Goal: Task Accomplishment & Management: Complete application form

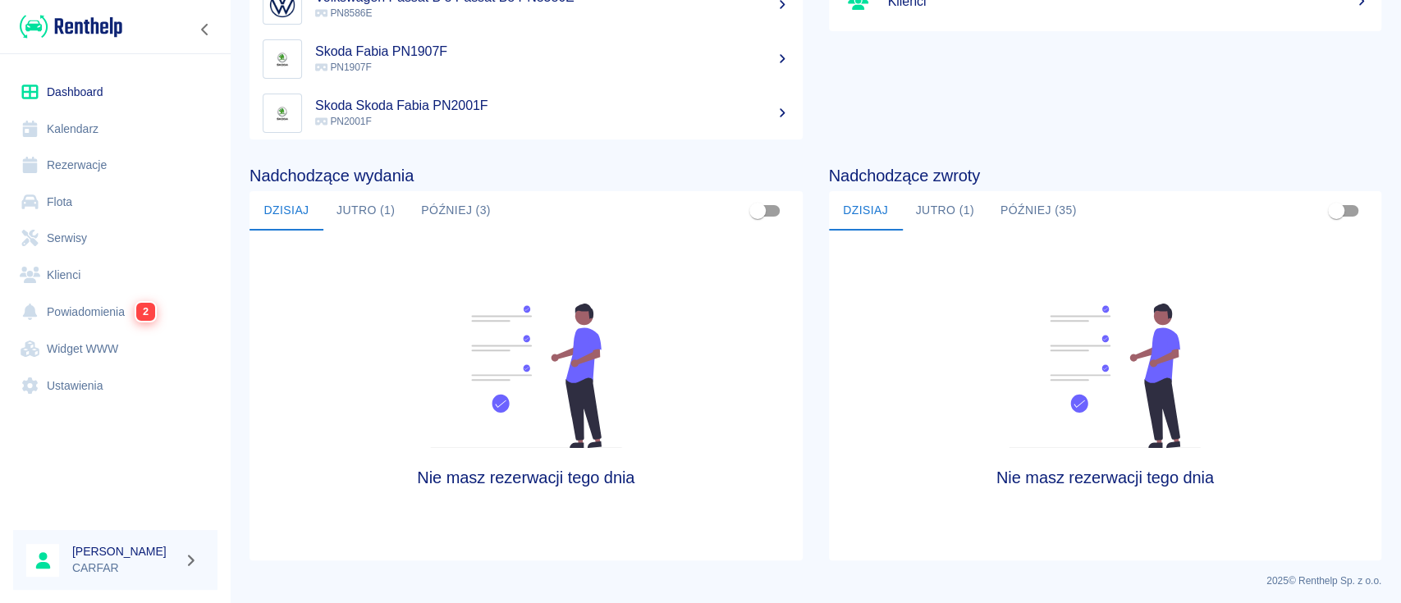
scroll to position [252, 0]
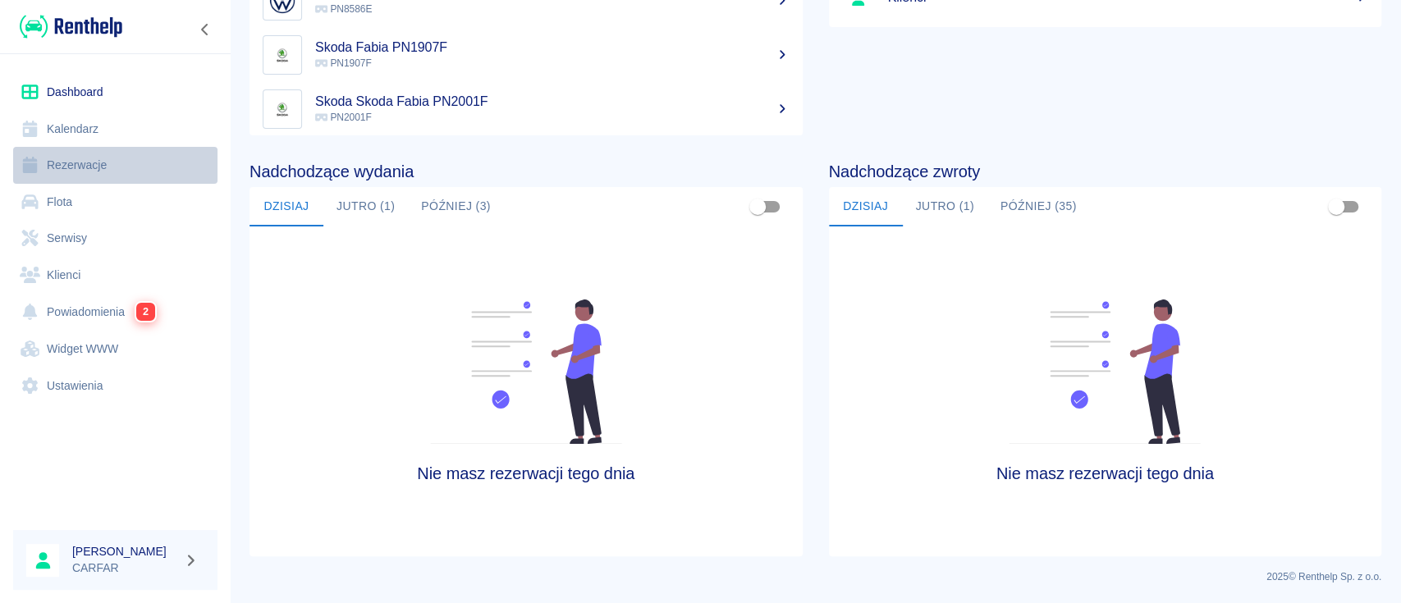
click at [69, 175] on link "Rezerwacje" at bounding box center [115, 165] width 204 height 37
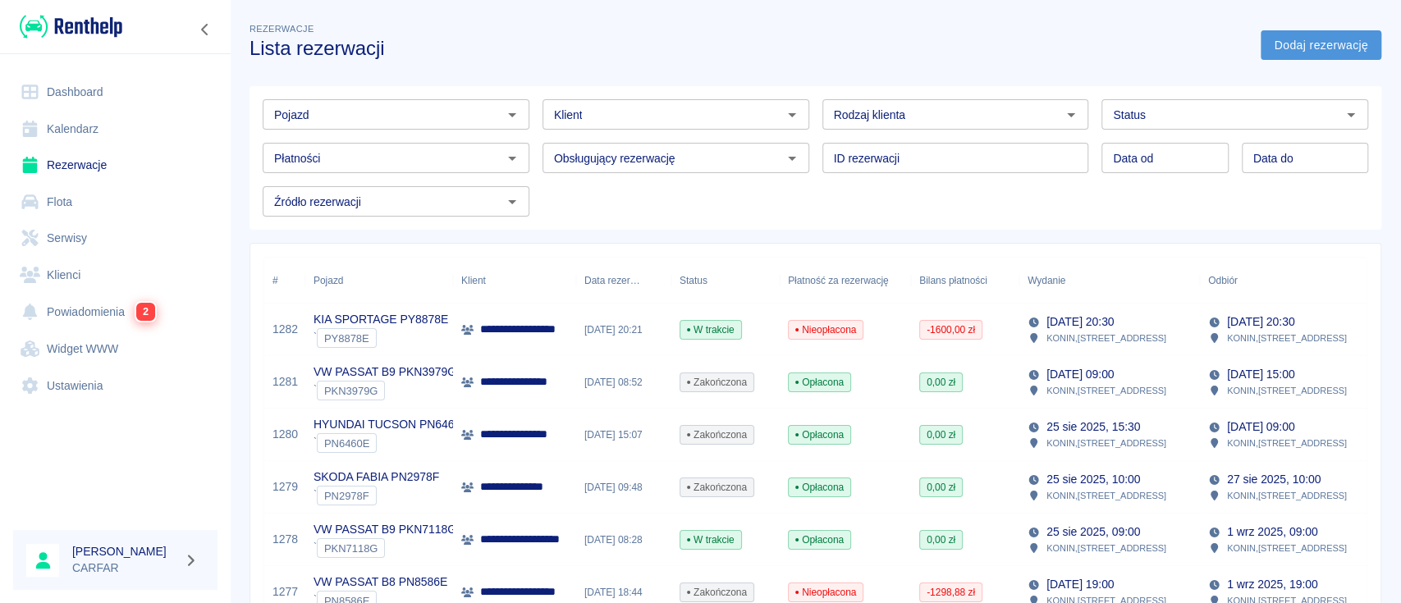
click at [1298, 43] on link "Dodaj rezerwację" at bounding box center [1321, 45] width 121 height 30
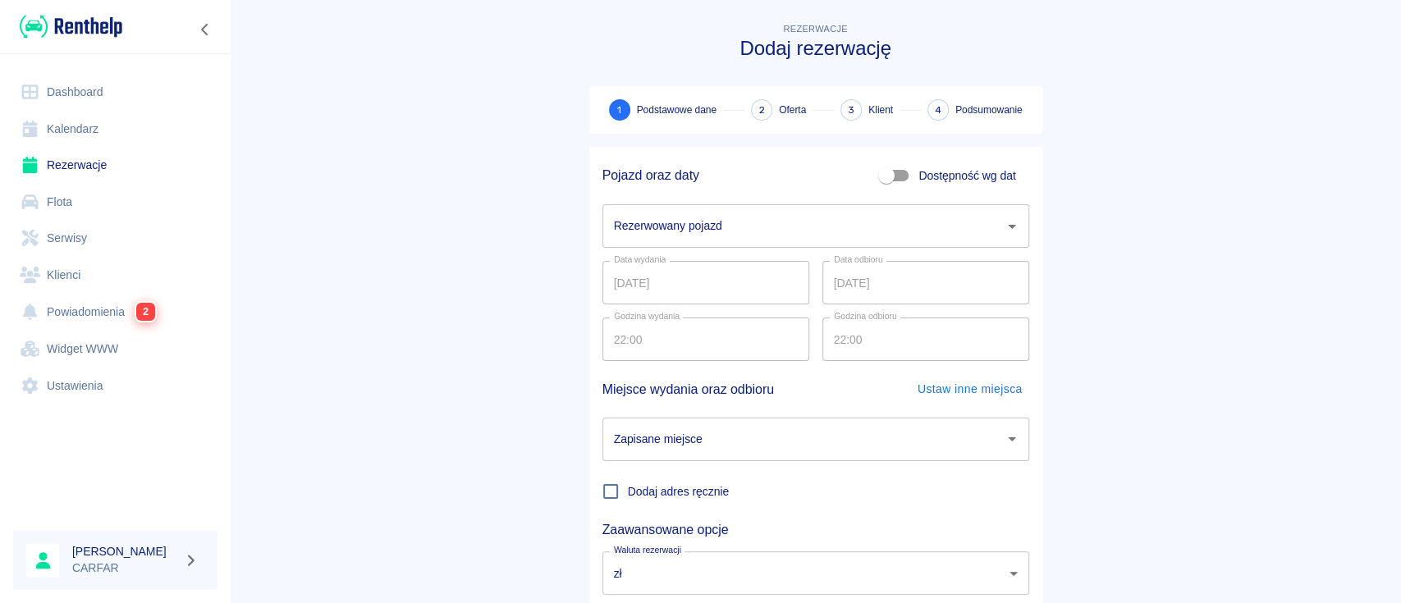
click at [895, 239] on input "Rezerwowany pojazd" at bounding box center [803, 226] width 387 height 29
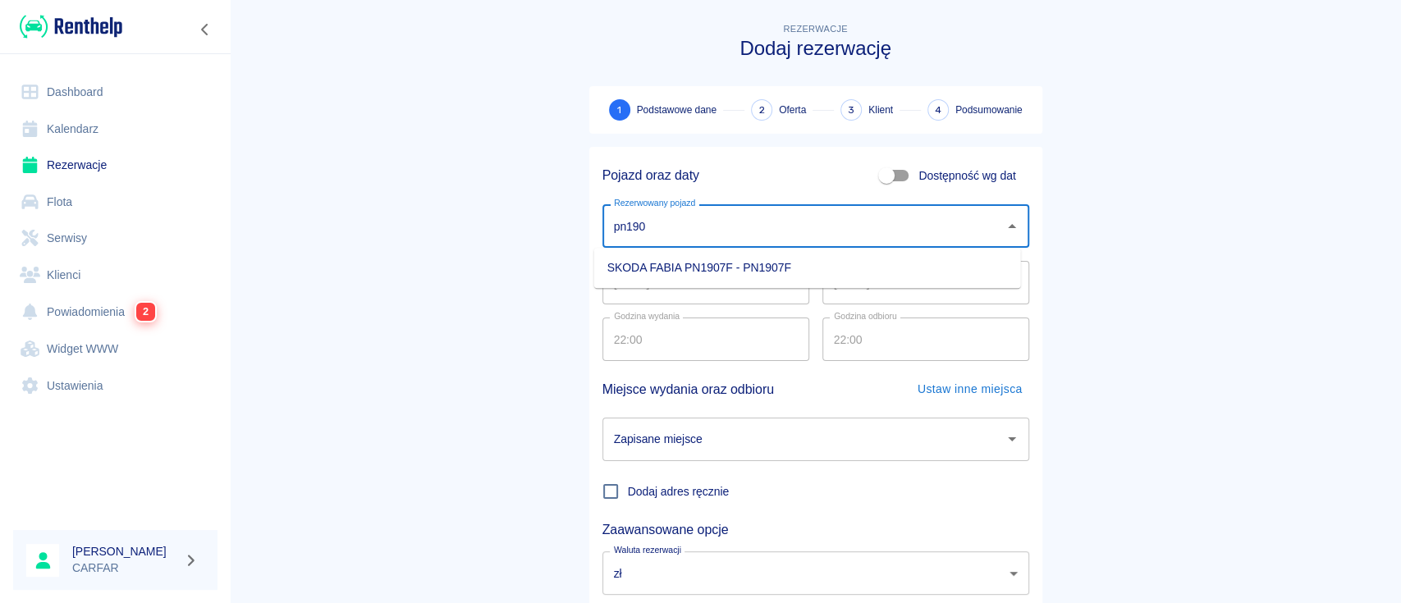
click at [732, 270] on li "SKODA FABIA PN1907F - PN1907F" at bounding box center [807, 267] width 427 height 27
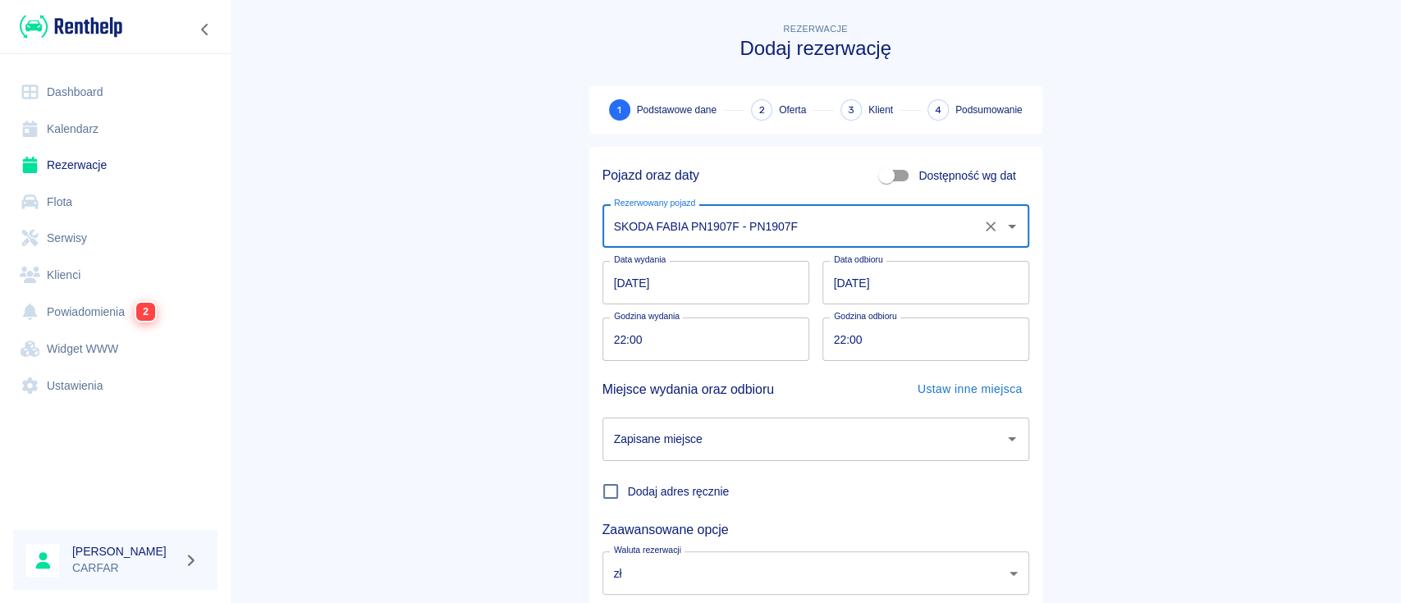
type input "SKODA FABIA PN1907F - PN1907F"
click at [612, 285] on input "[DATE]" at bounding box center [706, 283] width 207 height 44
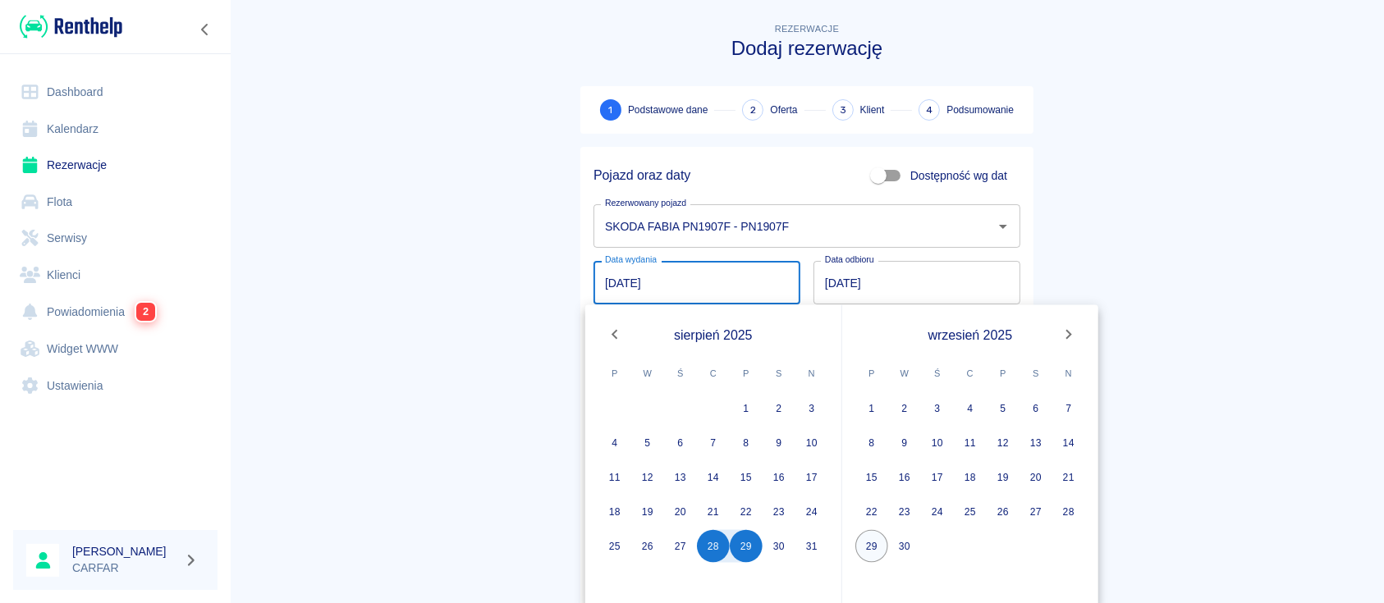
click at [879, 546] on button "29" at bounding box center [871, 546] width 33 height 33
type input "[DATE]"
type input "DD.MM.YYYY"
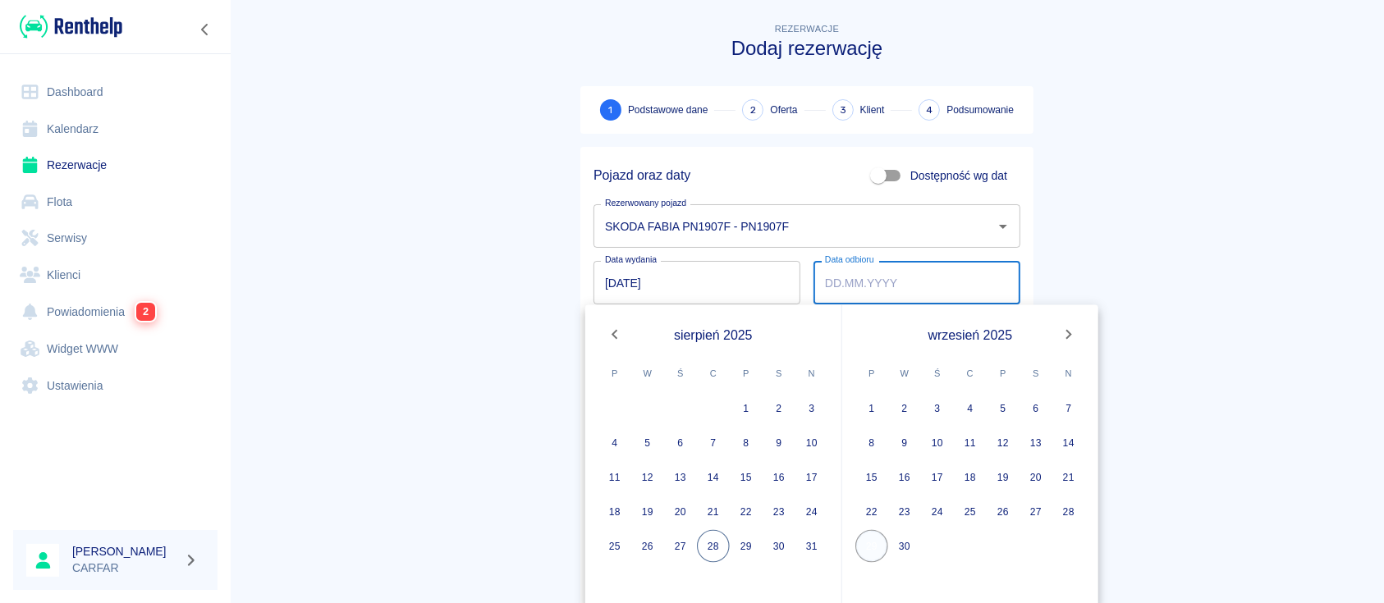
click at [873, 552] on button "29" at bounding box center [871, 546] width 33 height 33
type input "[DATE]"
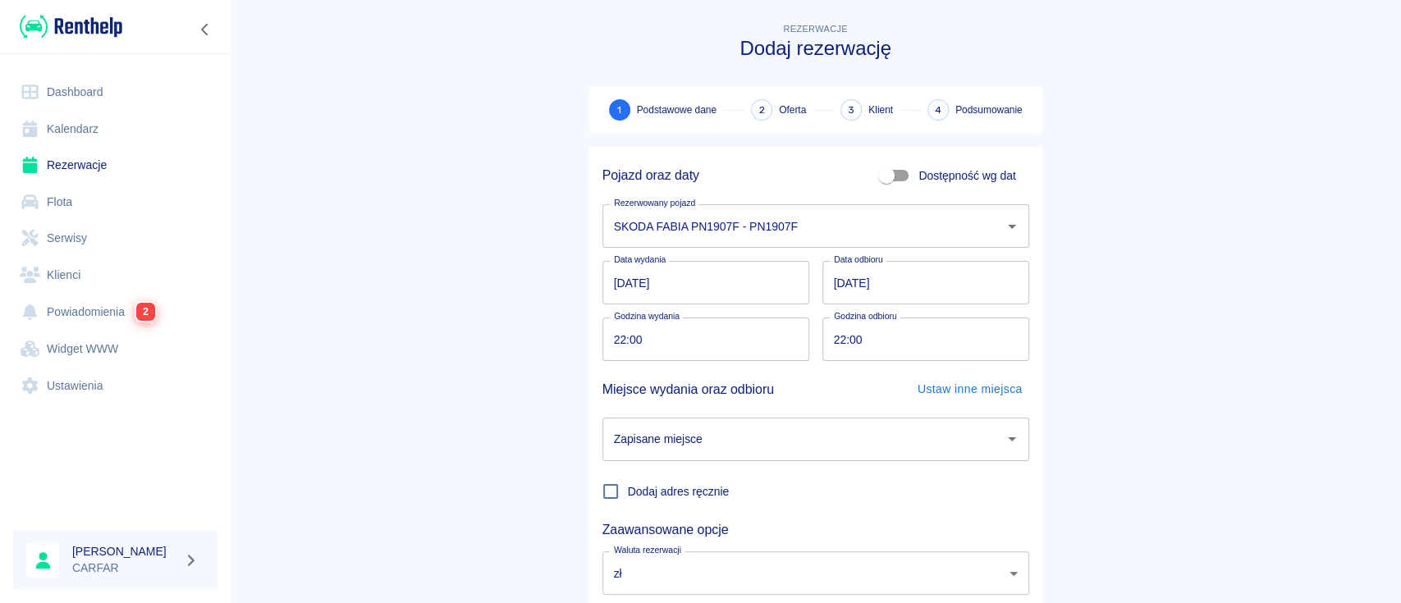
click at [607, 291] on input "[DATE]" at bounding box center [706, 283] width 207 height 44
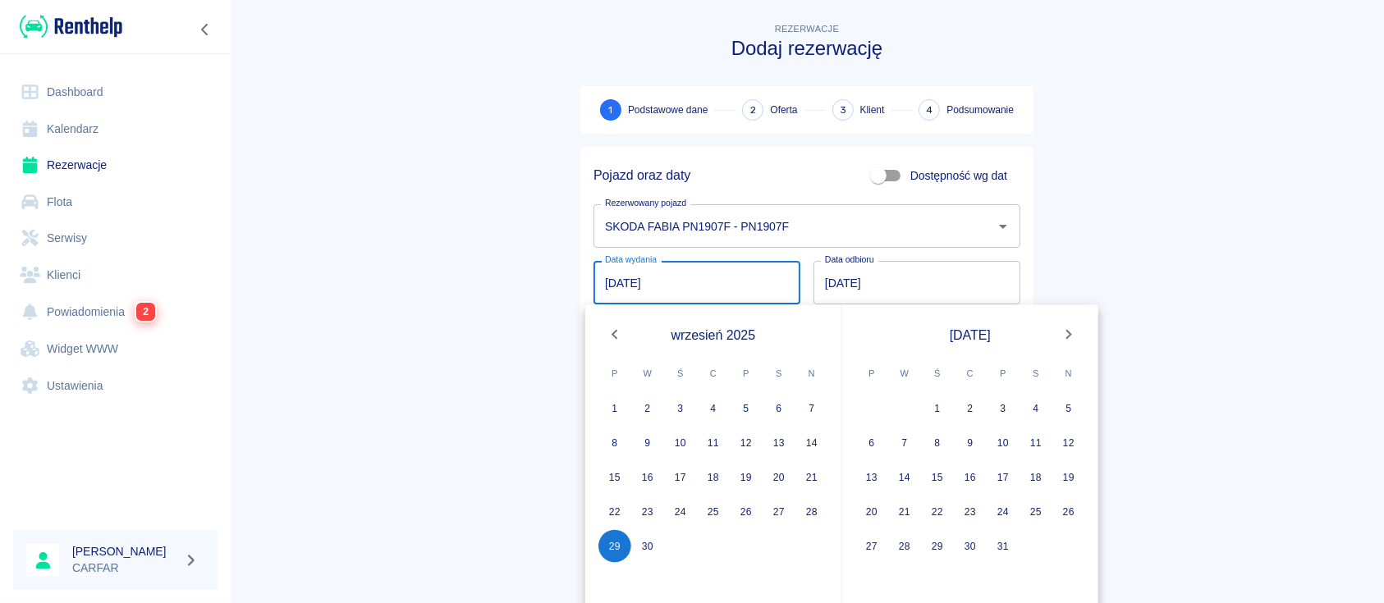
click at [616, 327] on icon "Previous month" at bounding box center [615, 335] width 20 height 20
click at [709, 551] on button "28" at bounding box center [713, 546] width 33 height 33
type input "[DATE]"
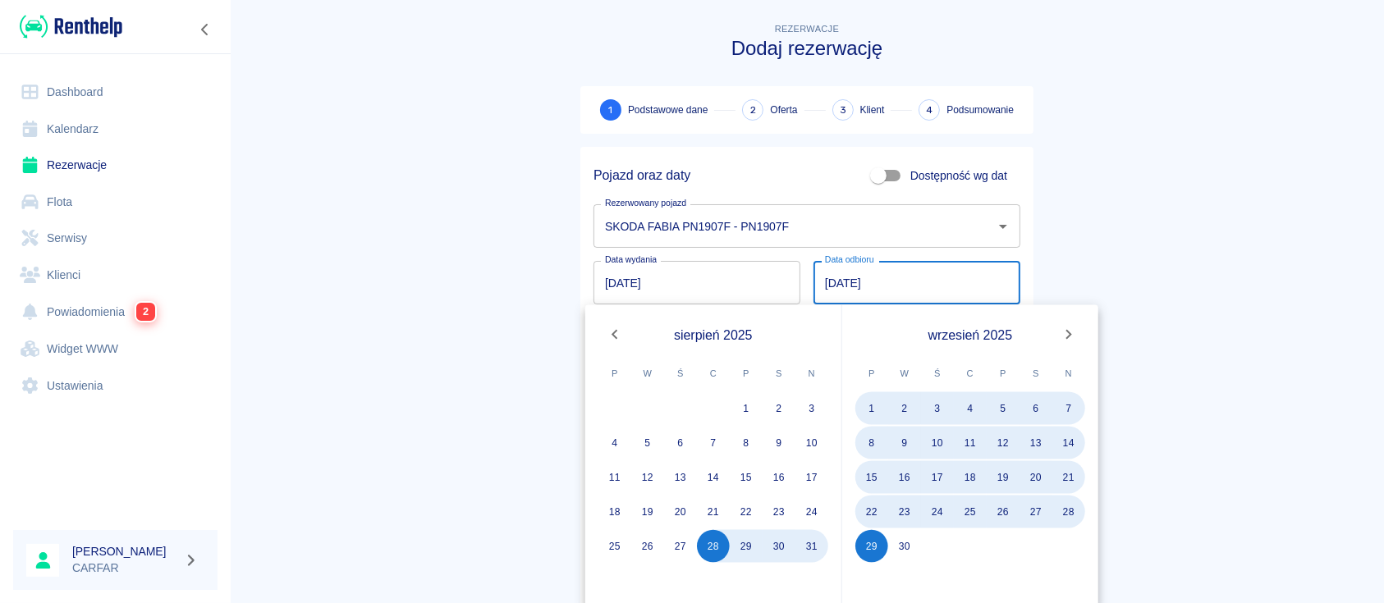
click at [1221, 240] on main "Rezerwacje Dodaj rezerwację 1 Podstawowe dane 2 Oferta 3 Klient 4 Podsumowanie …" at bounding box center [807, 342] width 1154 height 645
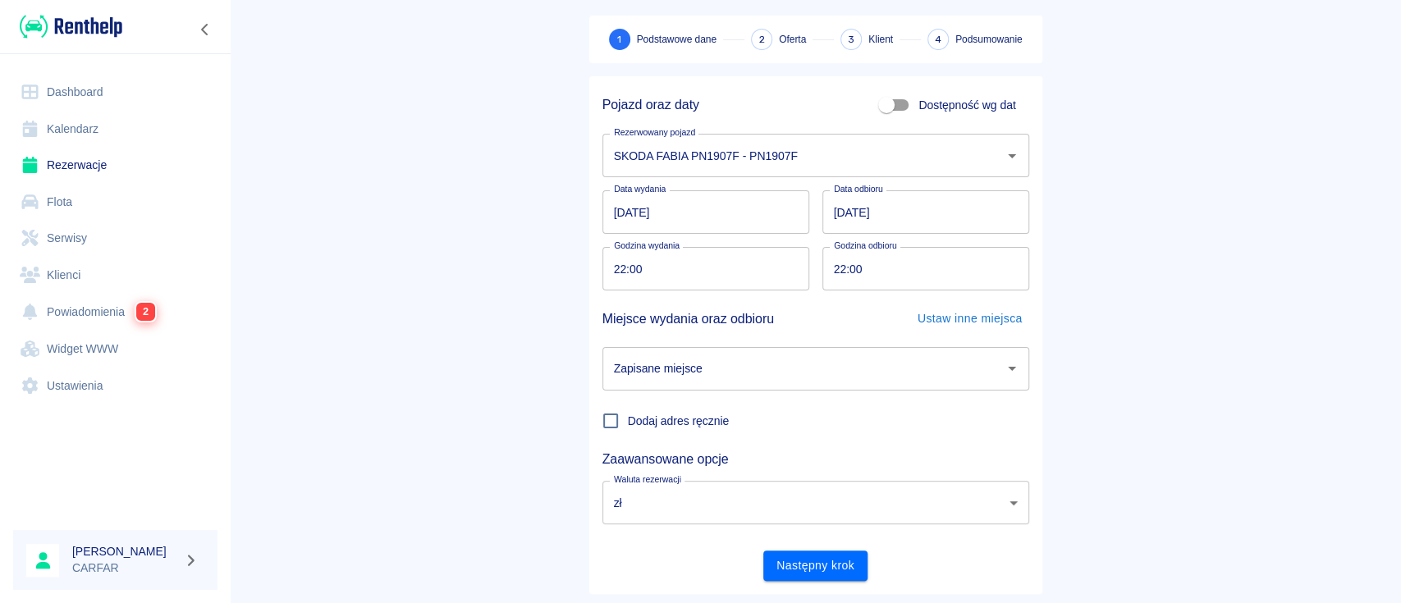
scroll to position [108, 0]
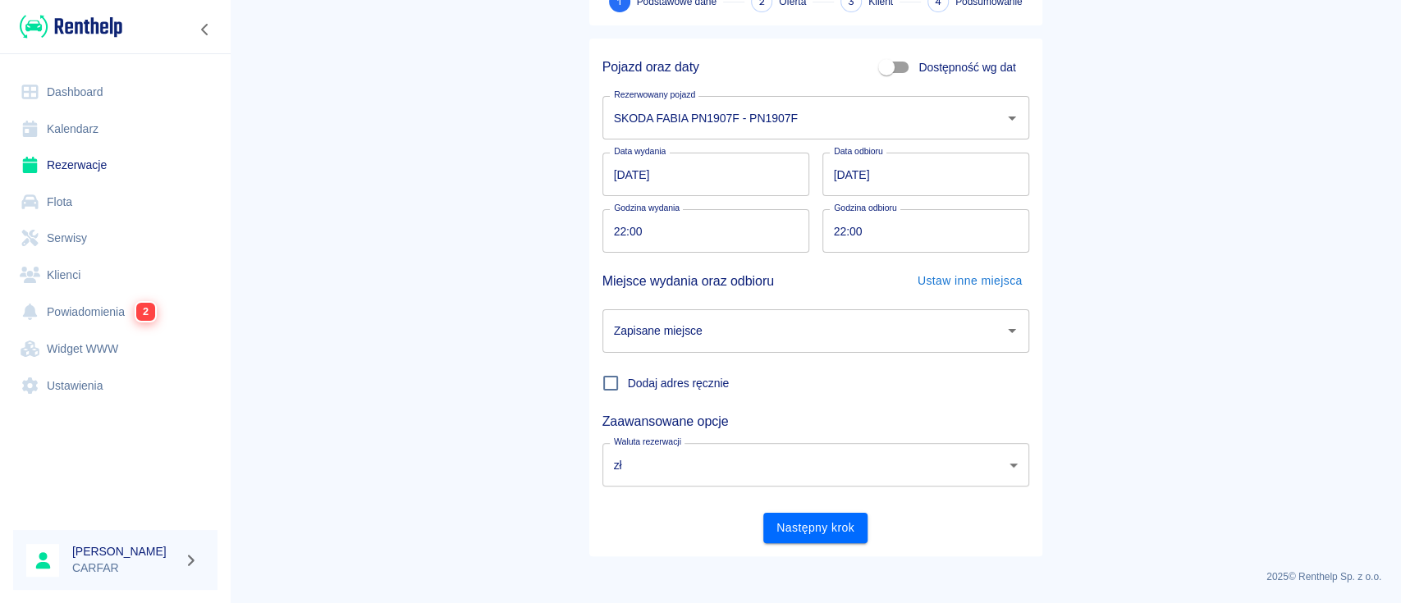
click at [762, 331] on input "Zapisane miejsce" at bounding box center [803, 331] width 387 height 29
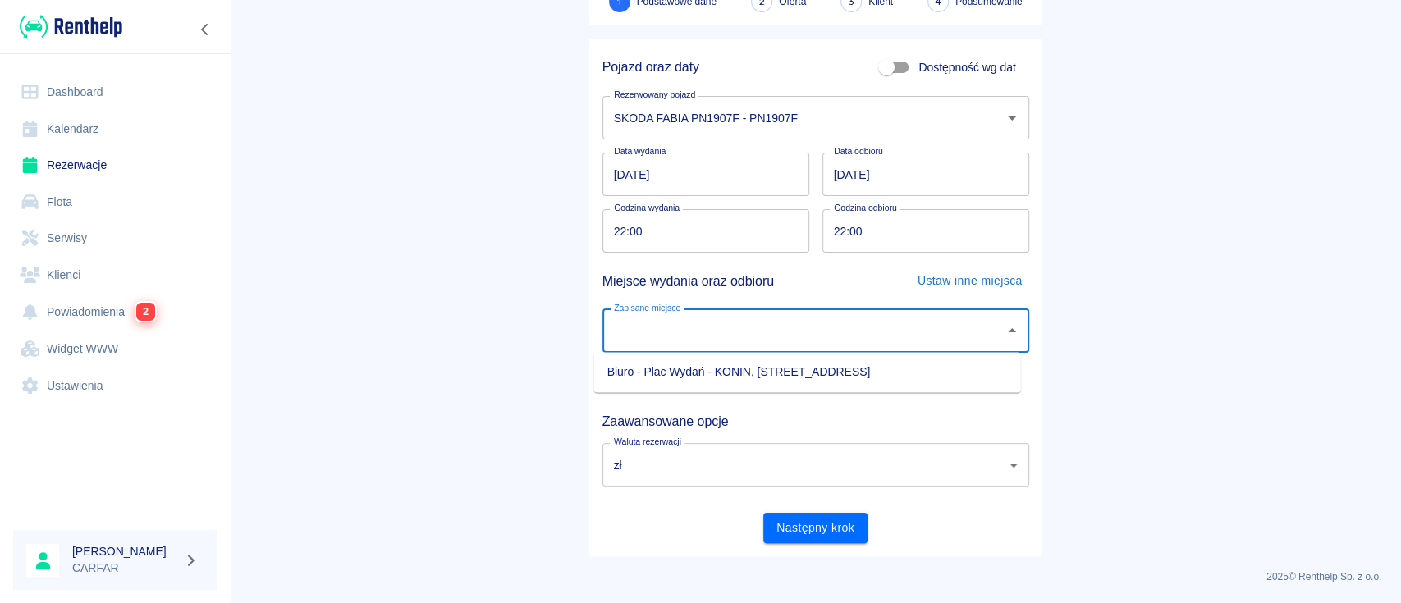
click at [756, 373] on li "Biuro - Plac Wydań - KONIN, [STREET_ADDRESS]" at bounding box center [807, 372] width 427 height 27
type input "Biuro - Plac Wydań - KONIN, [STREET_ADDRESS]"
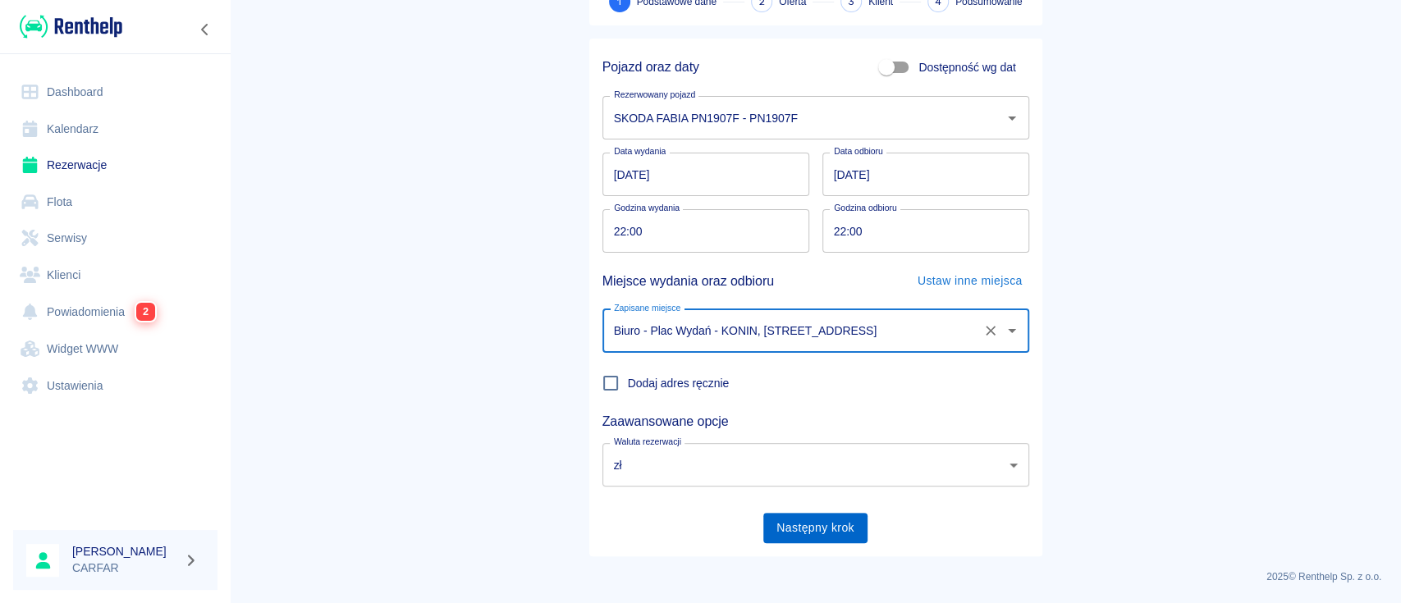
click at [814, 529] on button "Następny krok" at bounding box center [815, 528] width 104 height 30
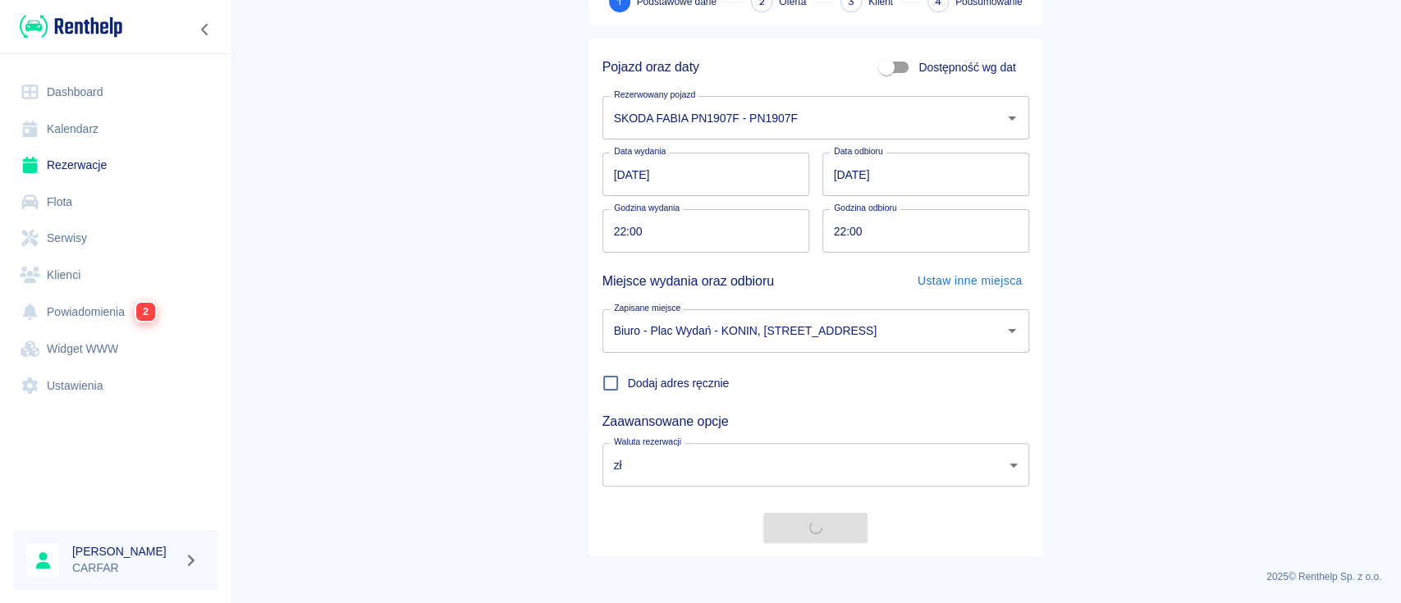
scroll to position [0, 0]
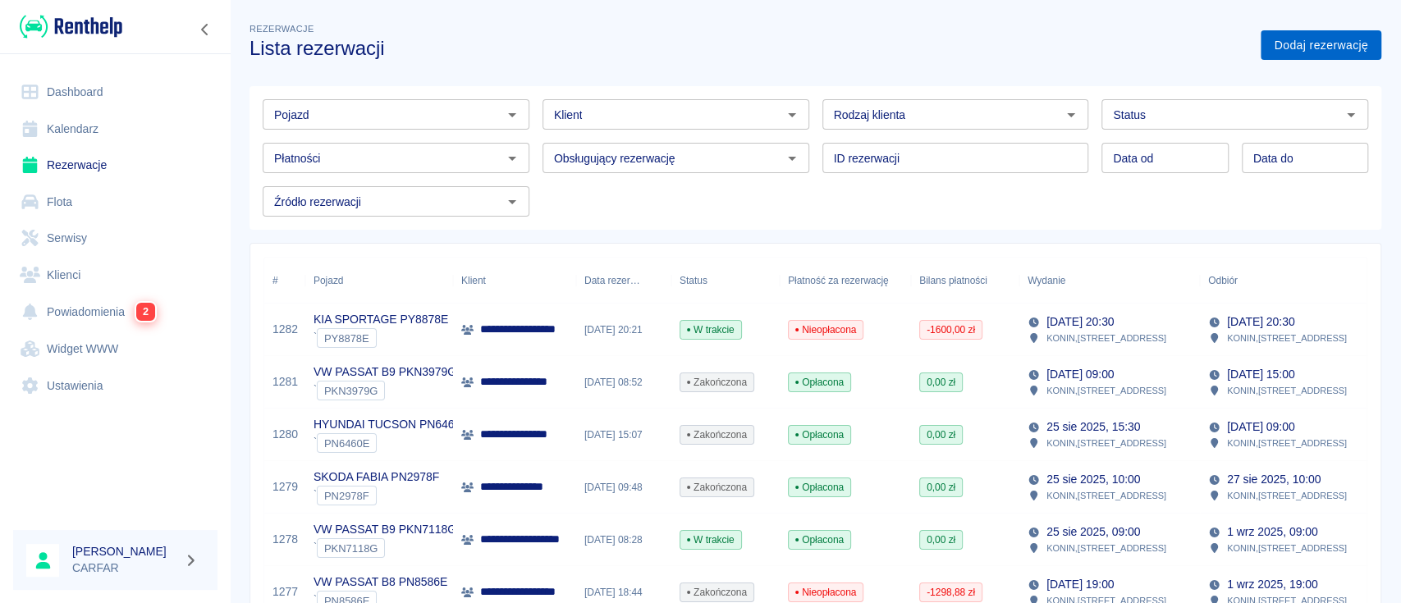
click at [1313, 39] on link "Dodaj rezerwację" at bounding box center [1321, 45] width 121 height 30
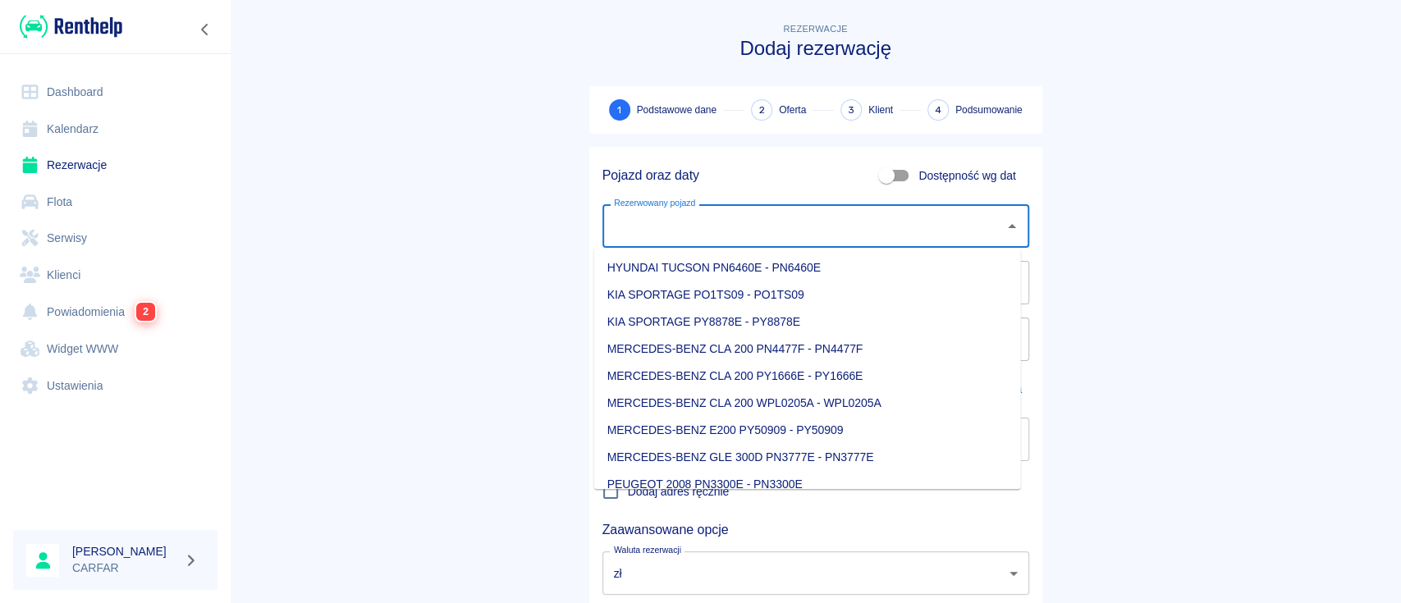
click at [695, 238] on input "Rezerwowany pojazd" at bounding box center [803, 226] width 387 height 29
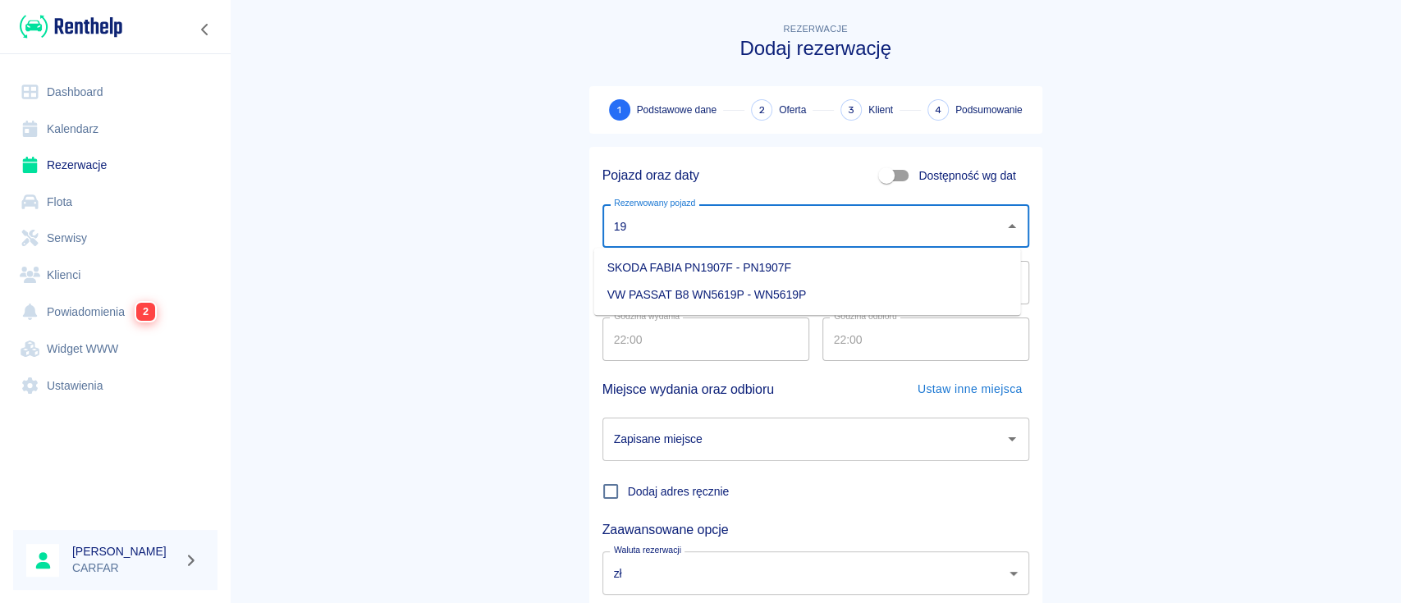
click at [709, 261] on li "SKODA FABIA PN1907F - PN1907F" at bounding box center [807, 267] width 427 height 27
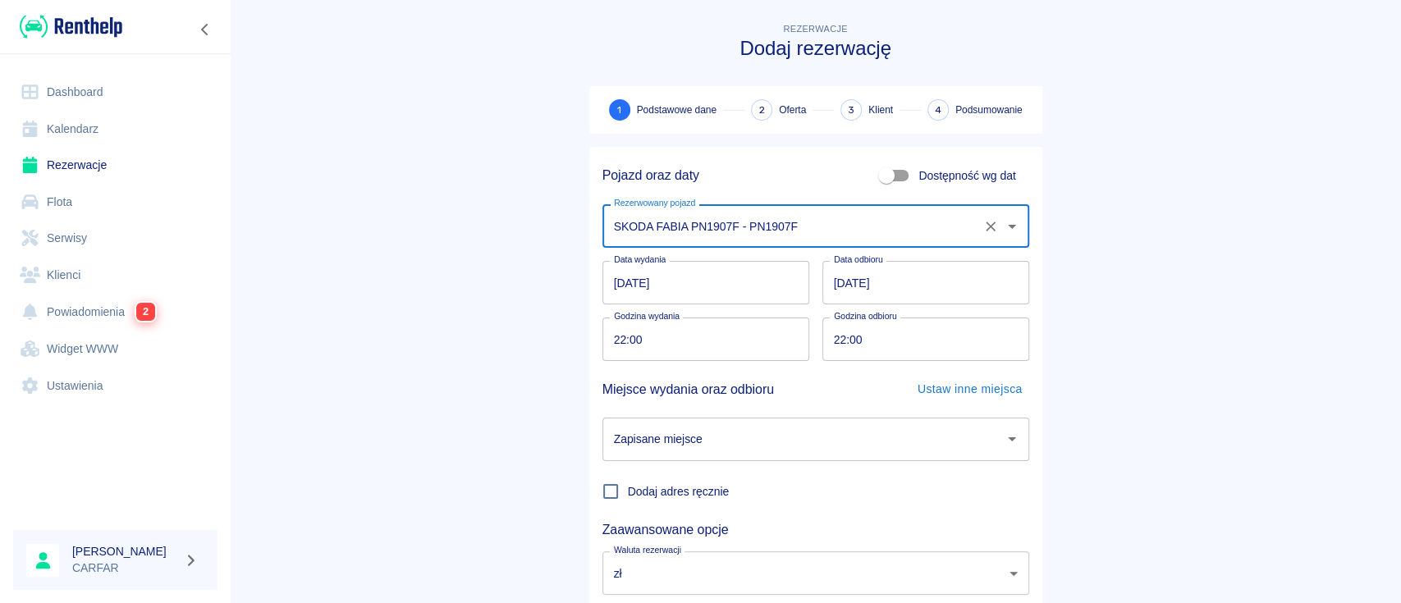
type input "SKODA FABIA PN1907F - PN1907F"
click at [832, 283] on input "[DATE]" at bounding box center [926, 283] width 207 height 44
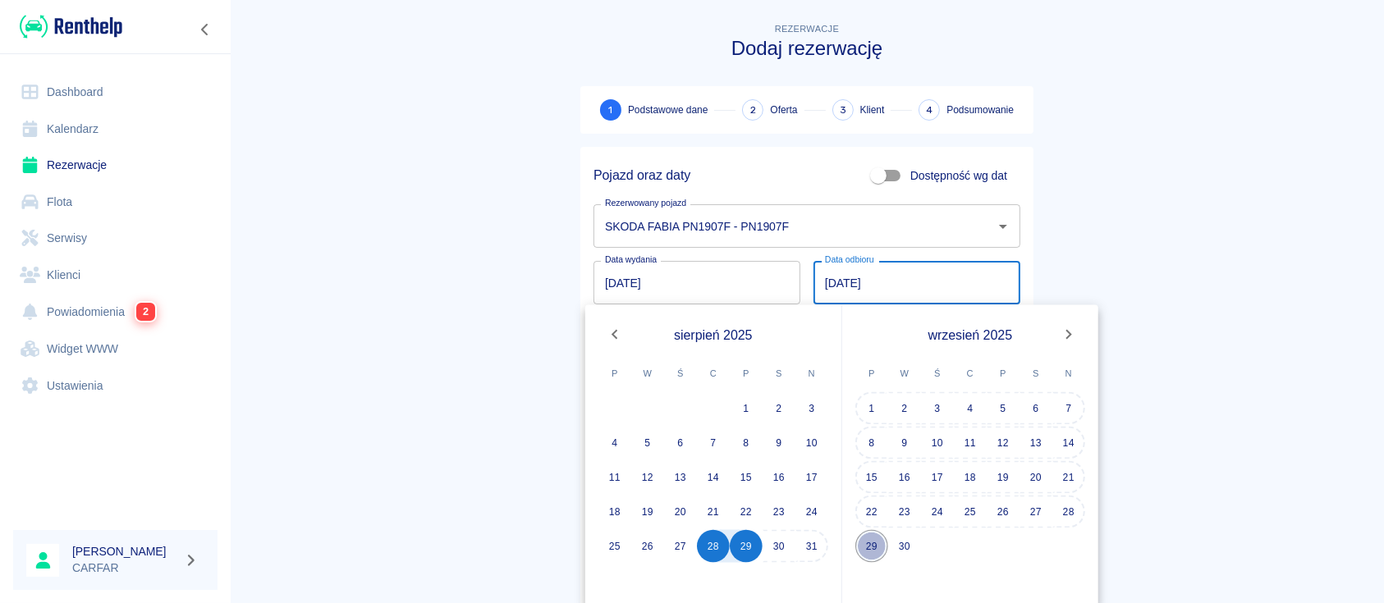
click at [867, 534] on button "29" at bounding box center [871, 546] width 33 height 33
type input "[DATE]"
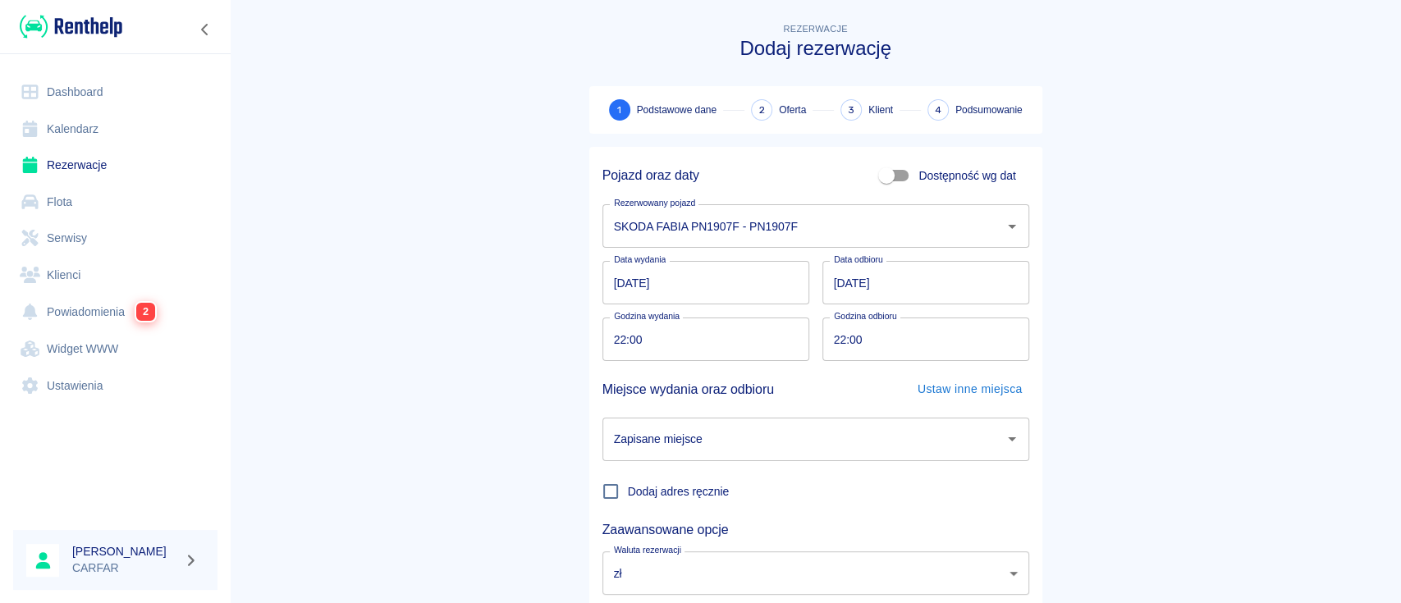
click at [609, 344] on input "22:00" at bounding box center [700, 340] width 195 height 44
type input "21:30"
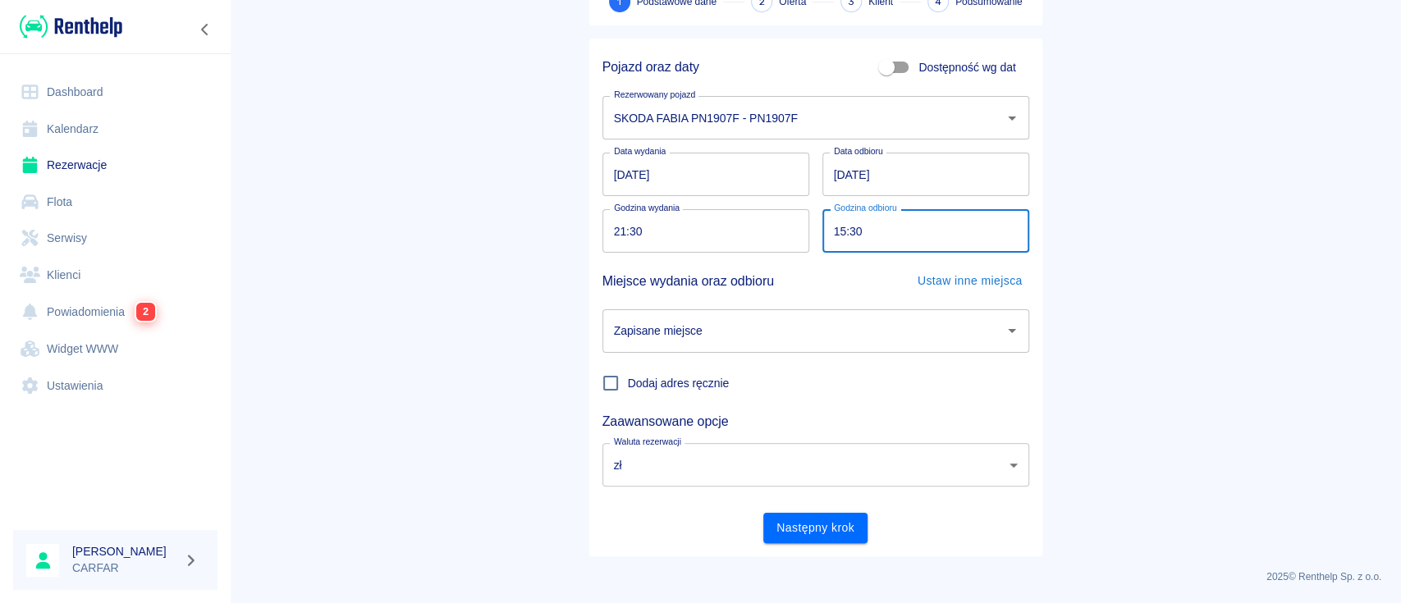
type input "15:30"
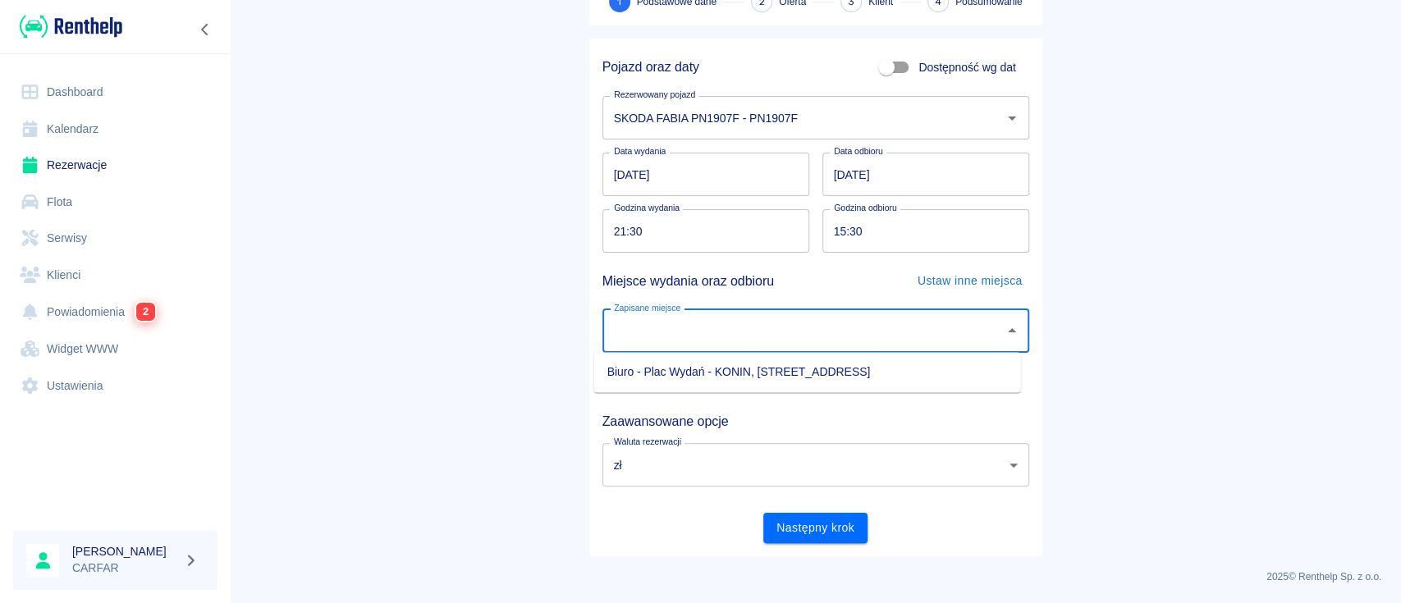
click at [719, 325] on input "Zapisane miejsce" at bounding box center [803, 331] width 387 height 29
click at [729, 378] on li "Biuro - Plac Wydań - KONIN, [STREET_ADDRESS]" at bounding box center [807, 372] width 427 height 27
type input "Biuro - Plac Wydań - KONIN, [STREET_ADDRESS]"
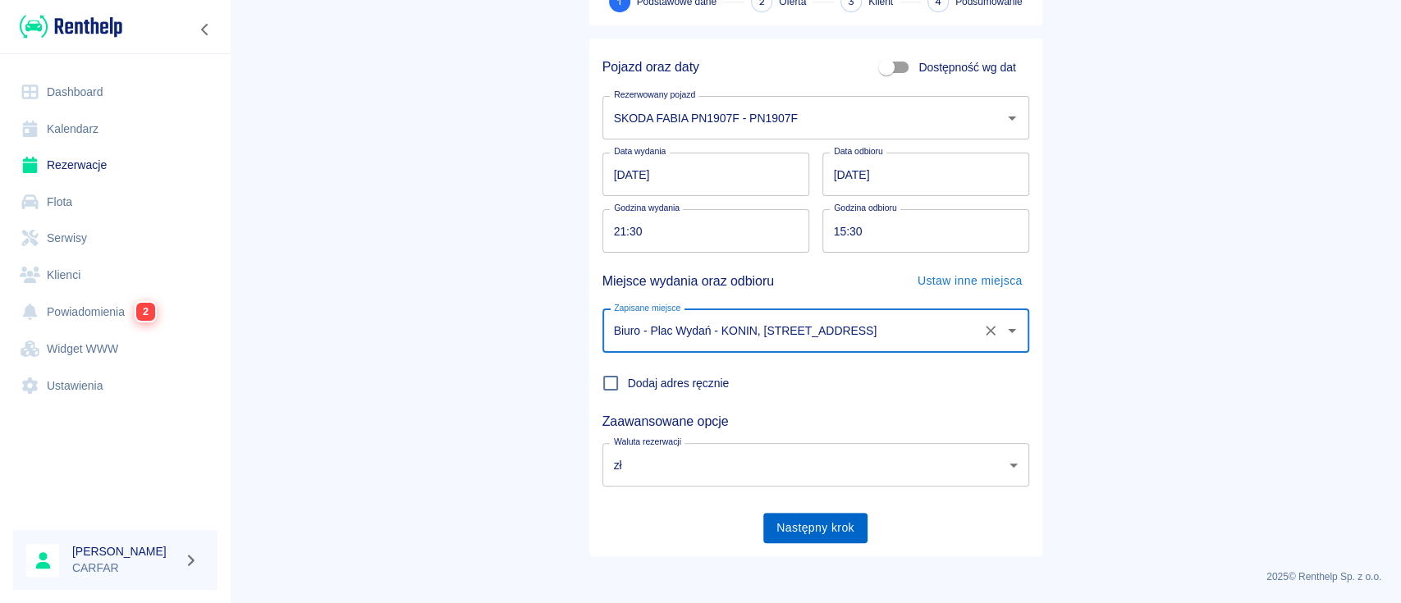
click at [787, 526] on button "Następny krok" at bounding box center [815, 528] width 104 height 30
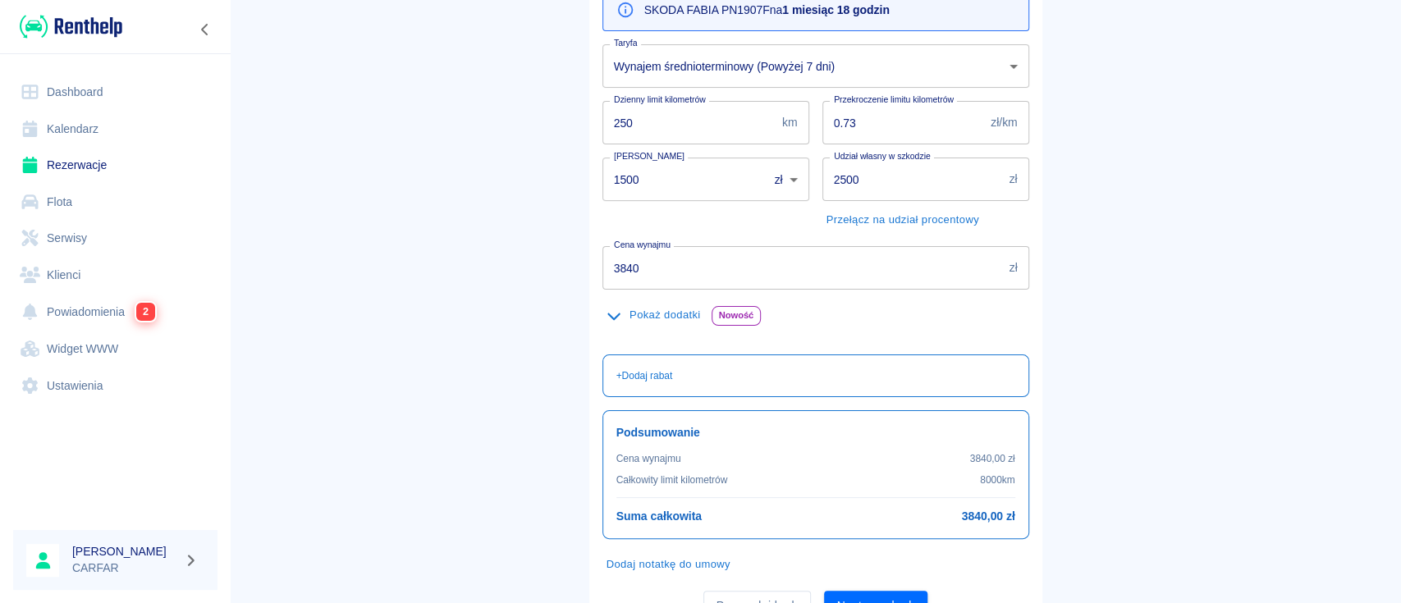
scroll to position [218, 0]
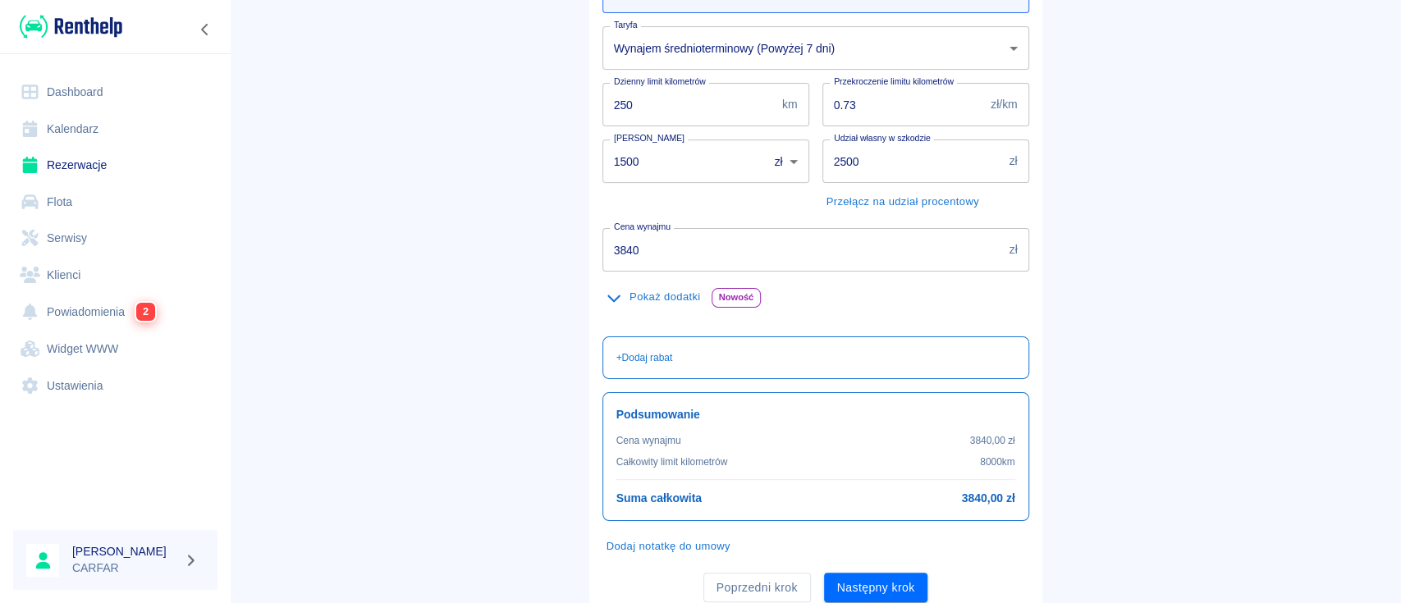
click at [792, 51] on body "Używamy plików Cookies, by zapewnić Ci najlepsze możliwe doświadczenie. Aby dow…" at bounding box center [700, 301] width 1401 height 603
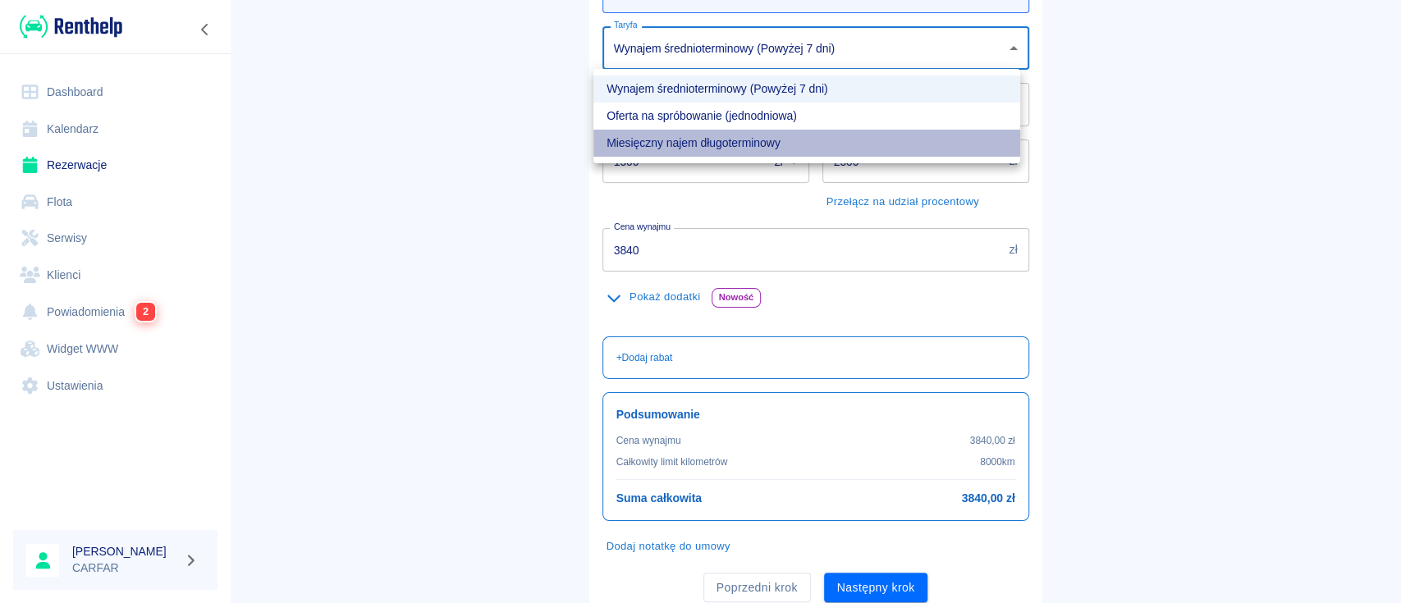
click at [730, 141] on li "Miesięczny najem długoterminowy" at bounding box center [806, 143] width 427 height 27
type input "a5e7ed4b-3887-4db8-a87d-85d368bb74a6"
type input "3000"
type input "4920"
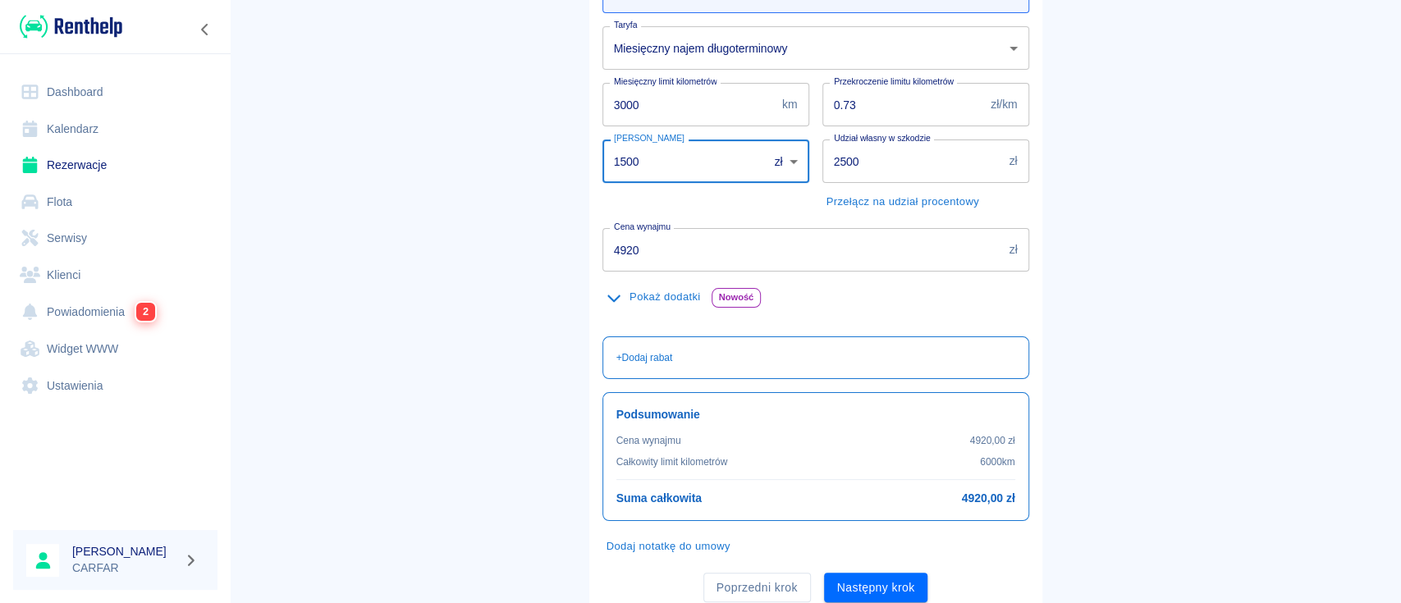
drag, startPoint x: 657, startPoint y: 154, endPoint x: 485, endPoint y: 158, distance: 171.6
click at [485, 158] on main "Rezerwacje Dodaj rezerwację Podstawowe dane 2 Oferta 3 Klient 4 Podsumowanie Of…" at bounding box center [815, 208] width 1171 height 814
type input "500"
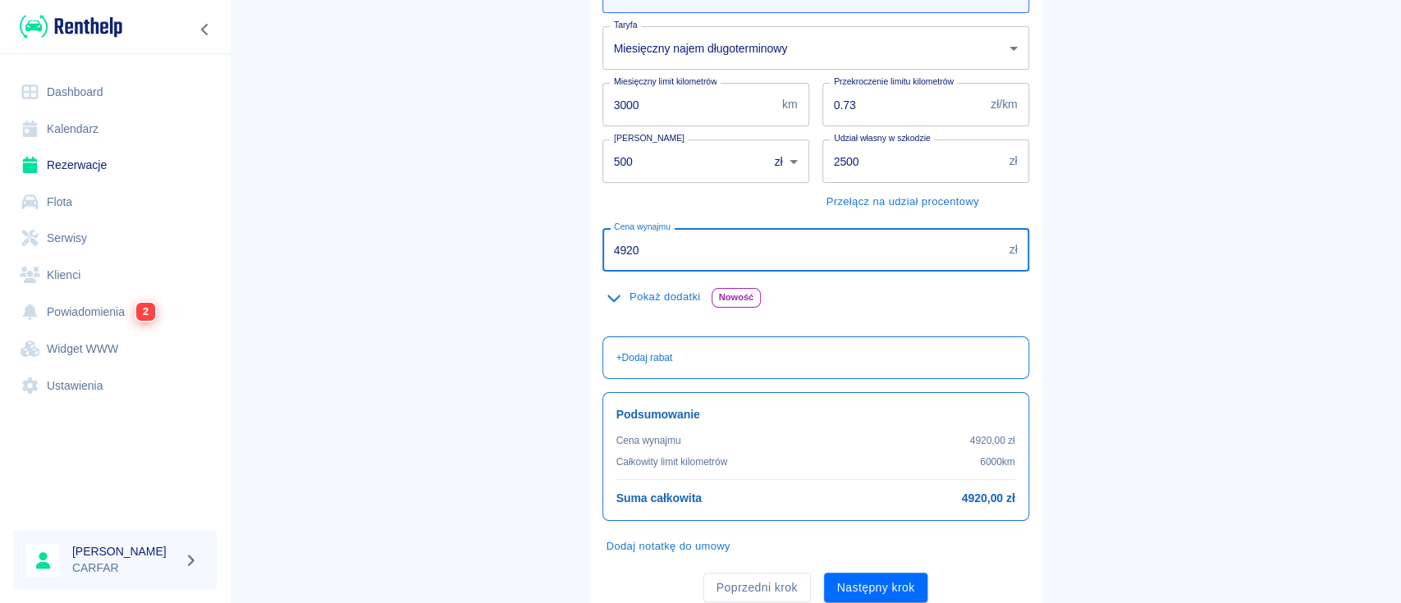
drag, startPoint x: 698, startPoint y: 243, endPoint x: 355, endPoint y: 246, distance: 343.1
click at [355, 246] on main "Rezerwacje Dodaj rezerwację Podstawowe dane 2 Oferta 3 Klient 4 Podsumowanie Of…" at bounding box center [815, 208] width 1171 height 814
type input "2500"
drag, startPoint x: 456, startPoint y: 250, endPoint x: 635, endPoint y: 332, distance: 196.9
click at [457, 250] on main "Rezerwacje Dodaj rezerwację Podstawowe dane 2 Oferta 3 Klient 4 Podsumowanie Of…" at bounding box center [815, 208] width 1171 height 814
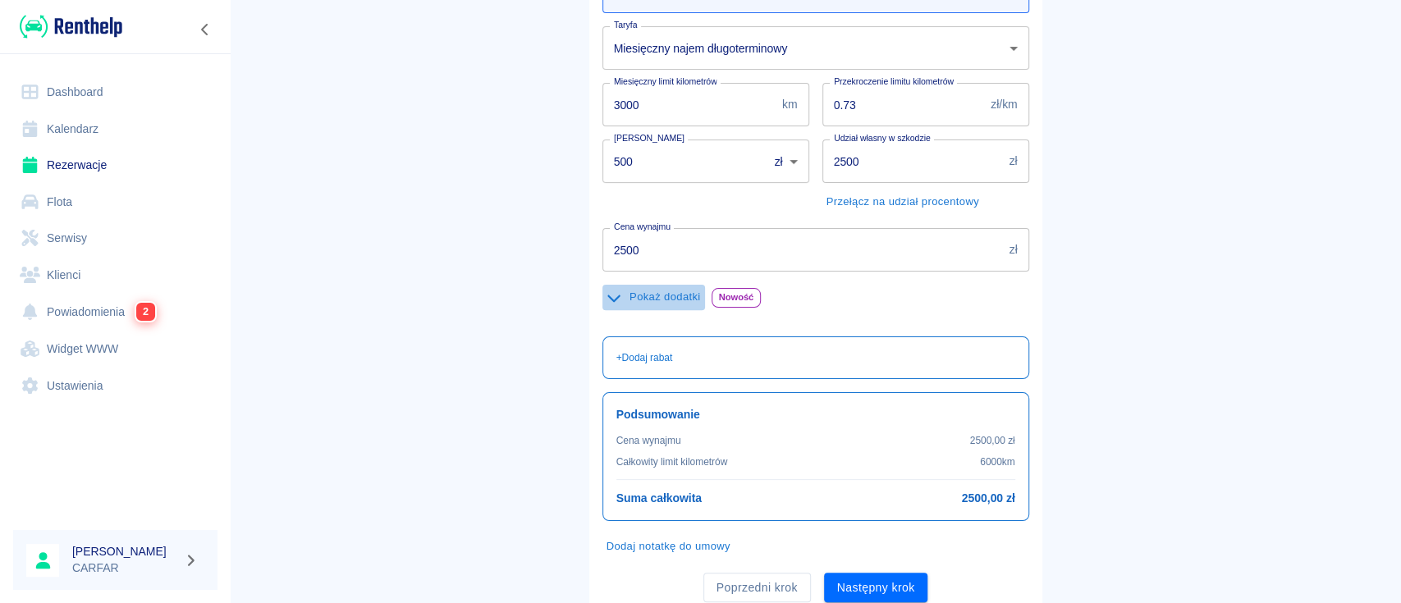
click at [650, 299] on button "Pokaż dodatki" at bounding box center [654, 297] width 103 height 25
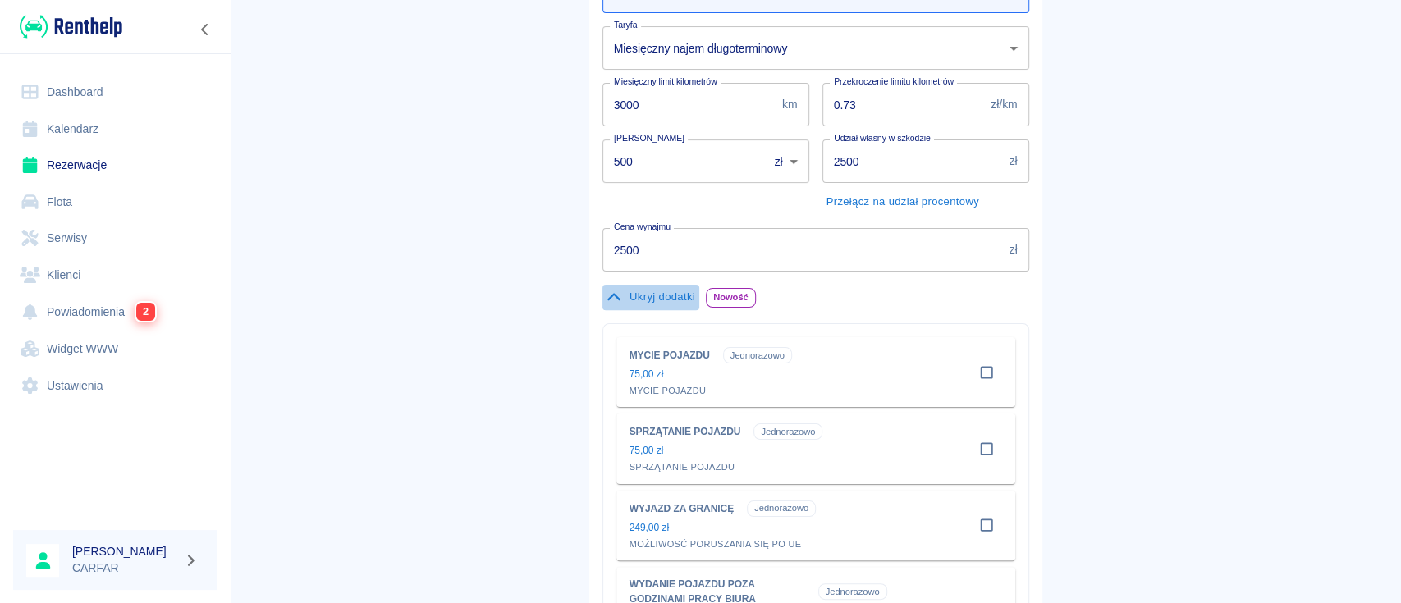
click at [650, 300] on button "Ukryj dodatki" at bounding box center [651, 297] width 97 height 25
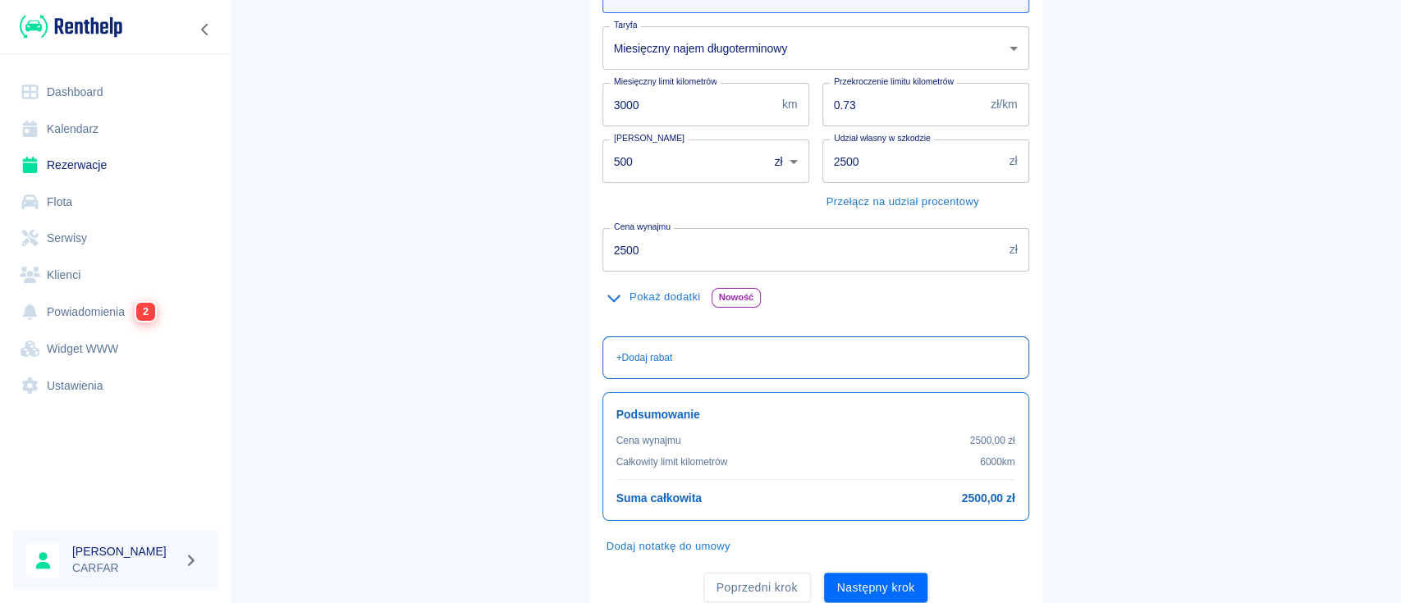
click at [656, 351] on p "+ Dodaj rabat" at bounding box center [644, 358] width 57 height 15
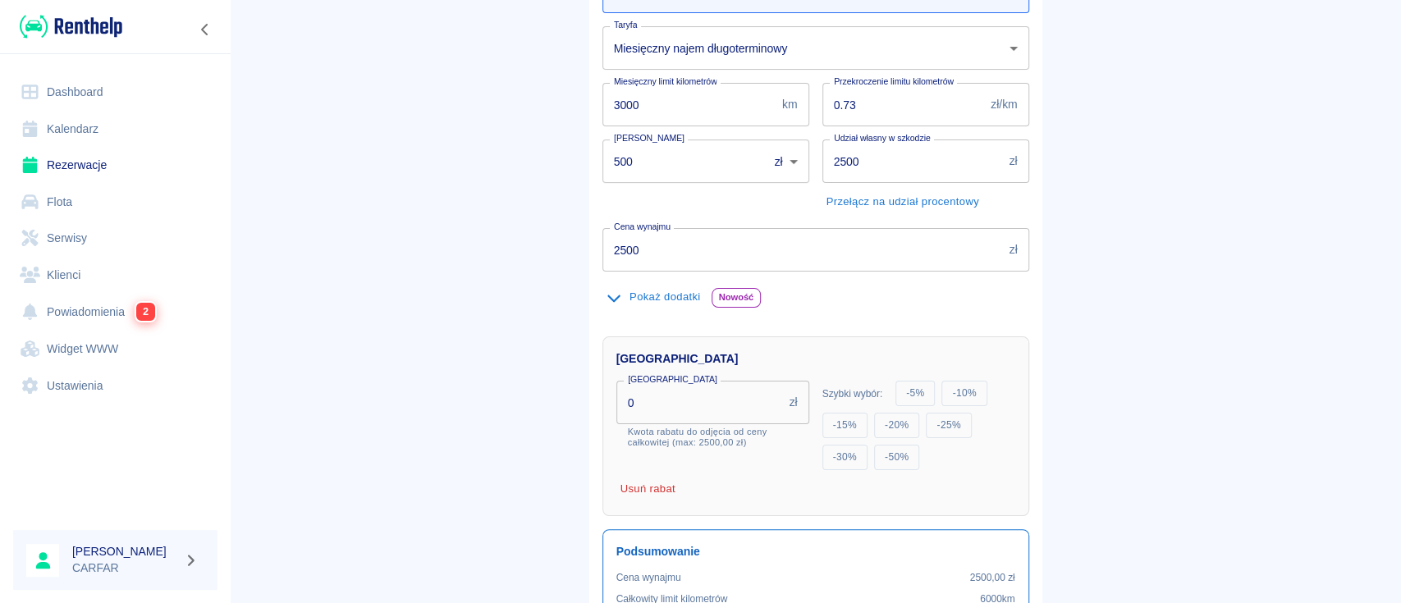
drag, startPoint x: 566, startPoint y: 397, endPoint x: 492, endPoint y: 397, distance: 73.9
click at [492, 397] on main "Rezerwacje Dodaj rezerwację Podstawowe dane 2 Oferta 3 Klient 4 Podsumowanie Of…" at bounding box center [815, 276] width 1171 height 951
type input "500"
click at [545, 384] on main "Rezerwacje Dodaj rezerwację Podstawowe dane 2 Oferta 3 Klient 4 Podsumowanie Of…" at bounding box center [815, 287] width 1171 height 973
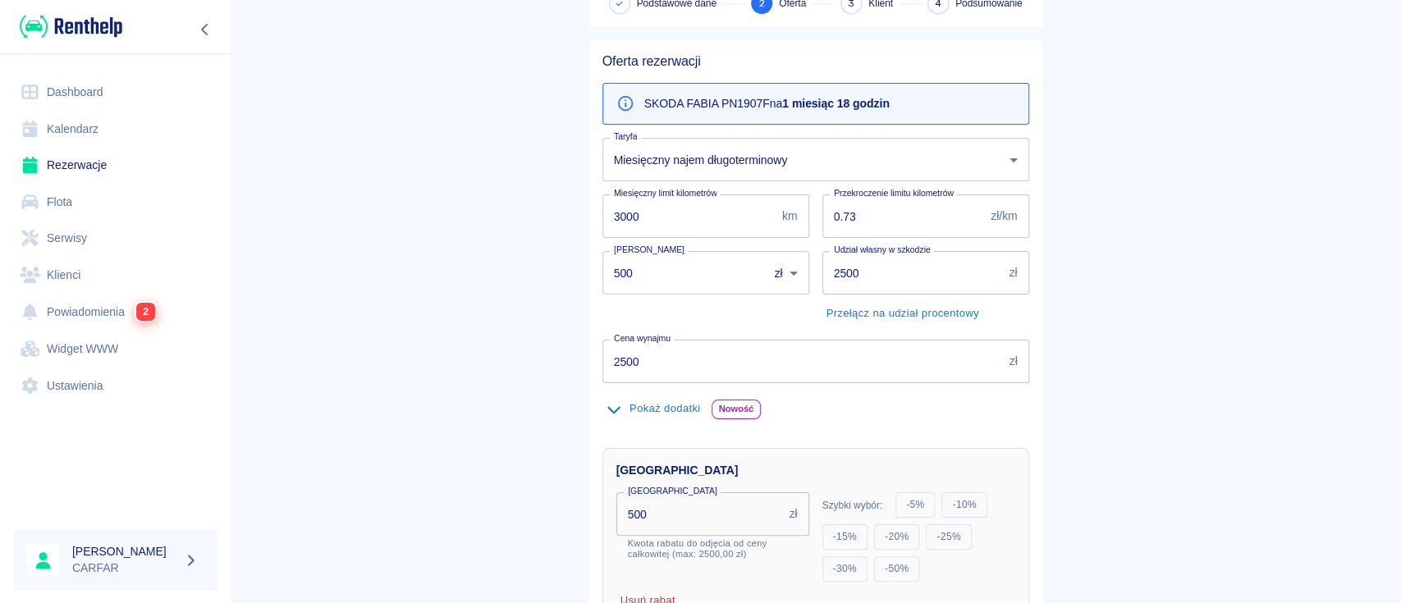
scroll to position [435, 0]
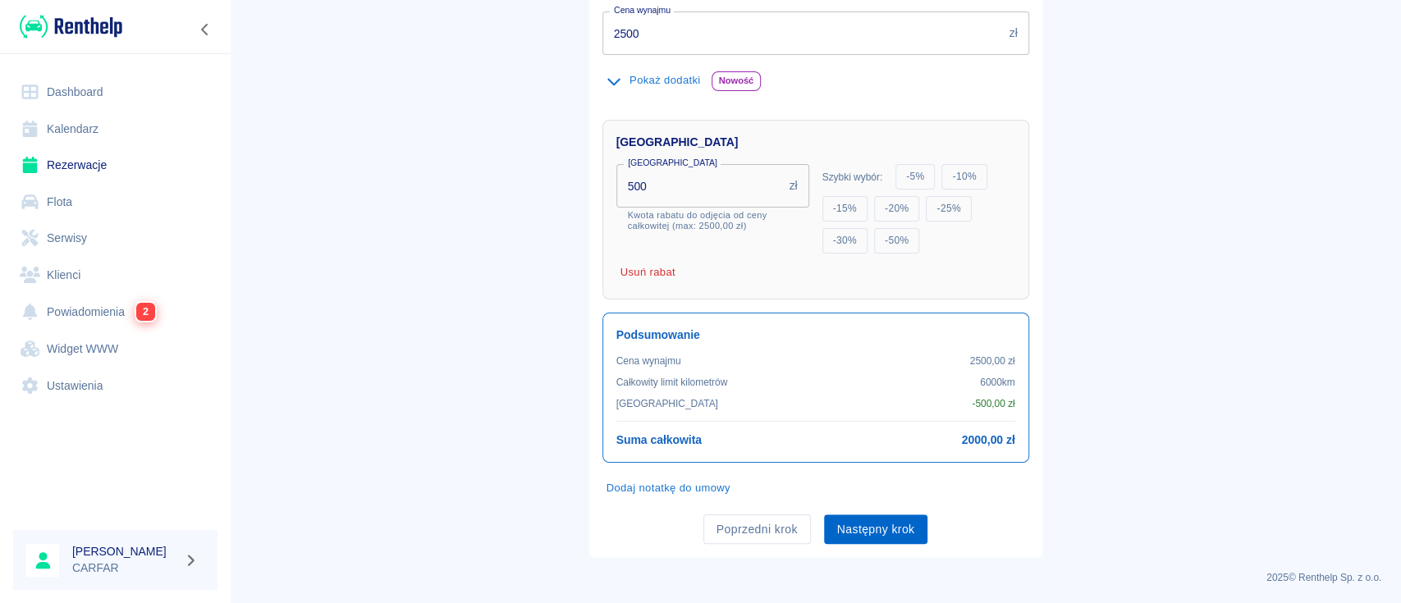
click at [845, 520] on button "Następny krok" at bounding box center [876, 530] width 104 height 30
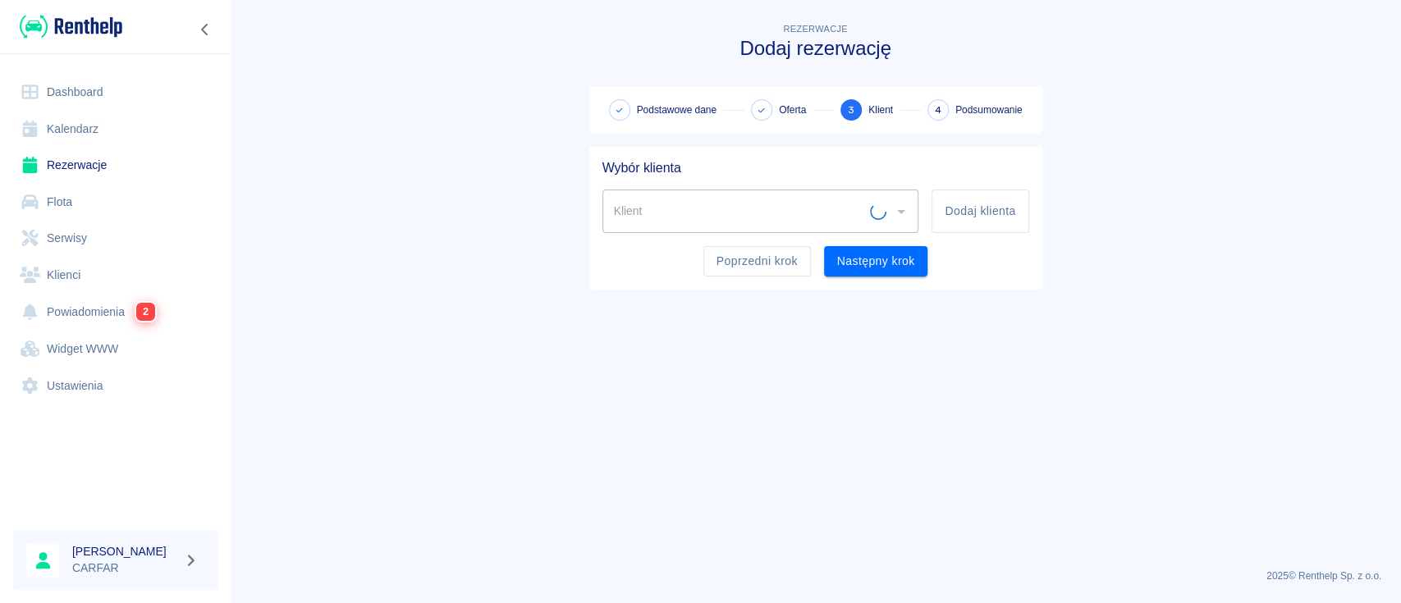
scroll to position [0, 0]
click at [750, 219] on input "Klient" at bounding box center [748, 211] width 277 height 29
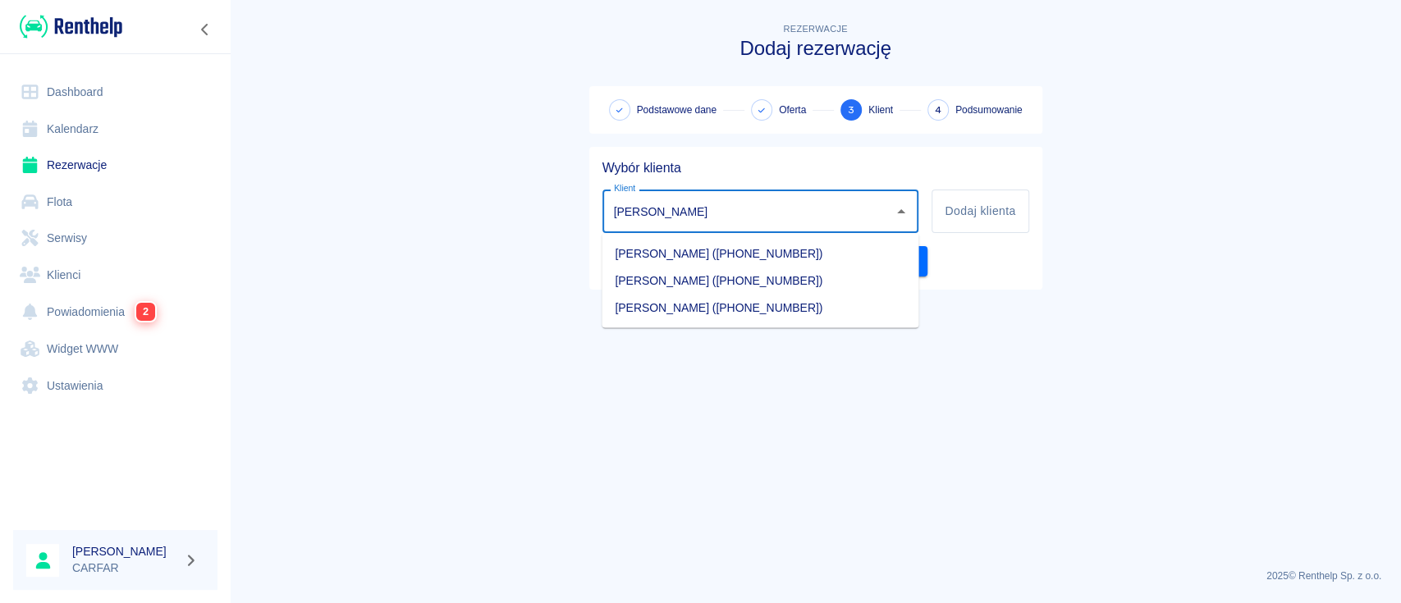
click at [796, 275] on li "[PERSON_NAME] ([PHONE_NUMBER])" at bounding box center [760, 280] width 317 height 27
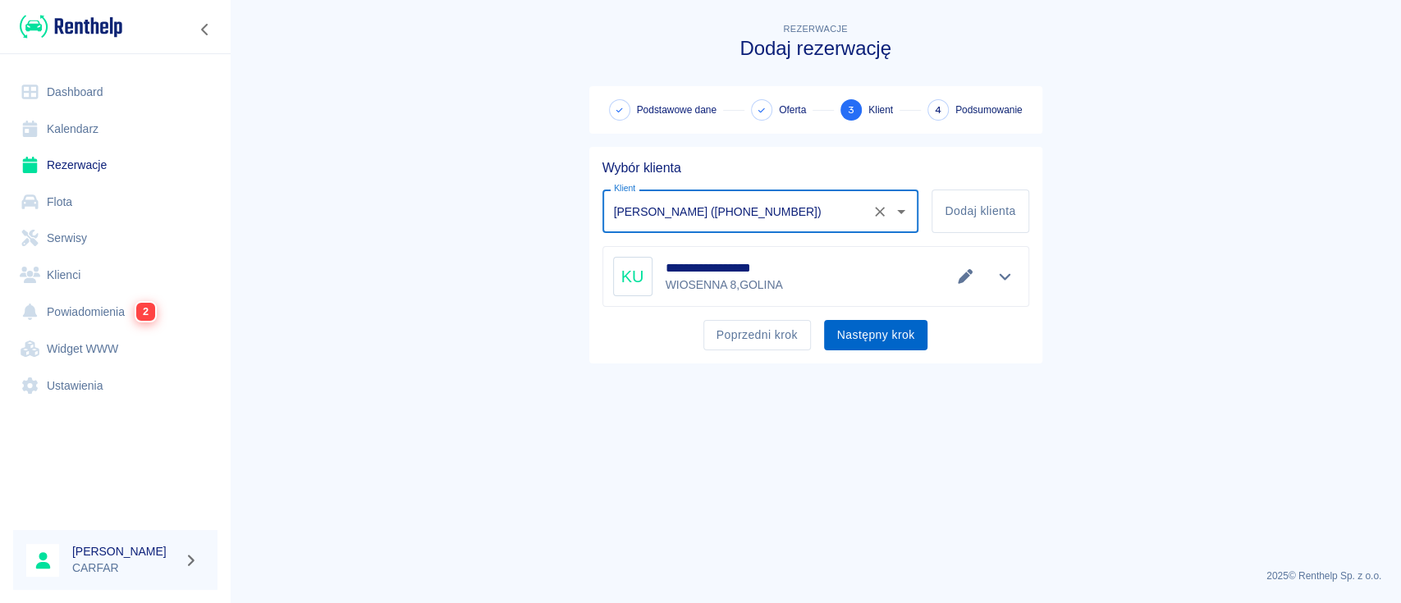
type input "[PERSON_NAME] ([PHONE_NUMBER])"
click at [876, 333] on button "Następny krok" at bounding box center [876, 335] width 104 height 30
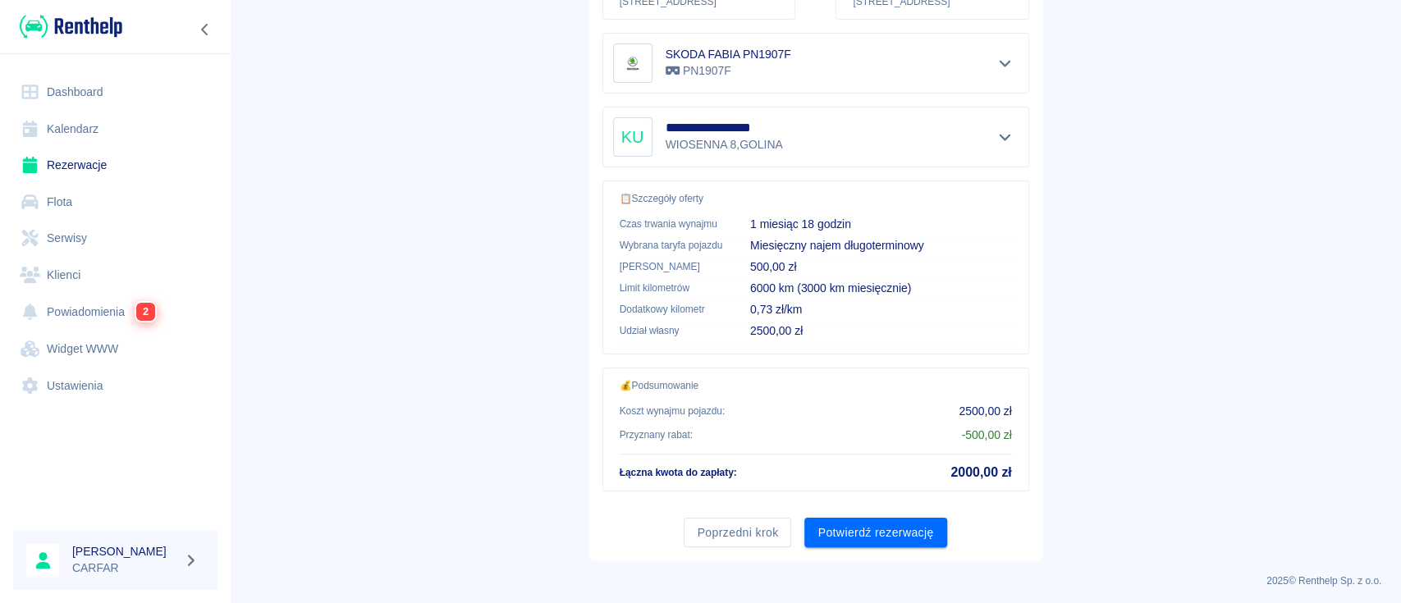
scroll to position [305, 0]
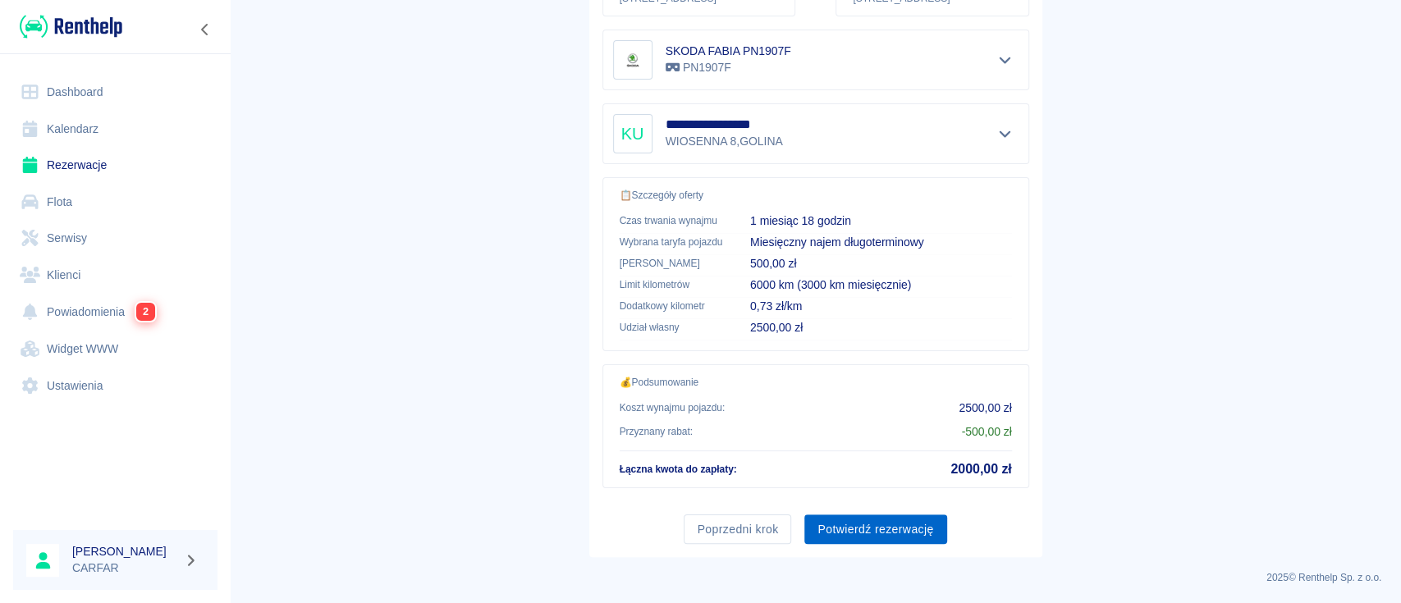
click at [841, 534] on button "Potwierdź rezerwację" at bounding box center [875, 530] width 142 height 30
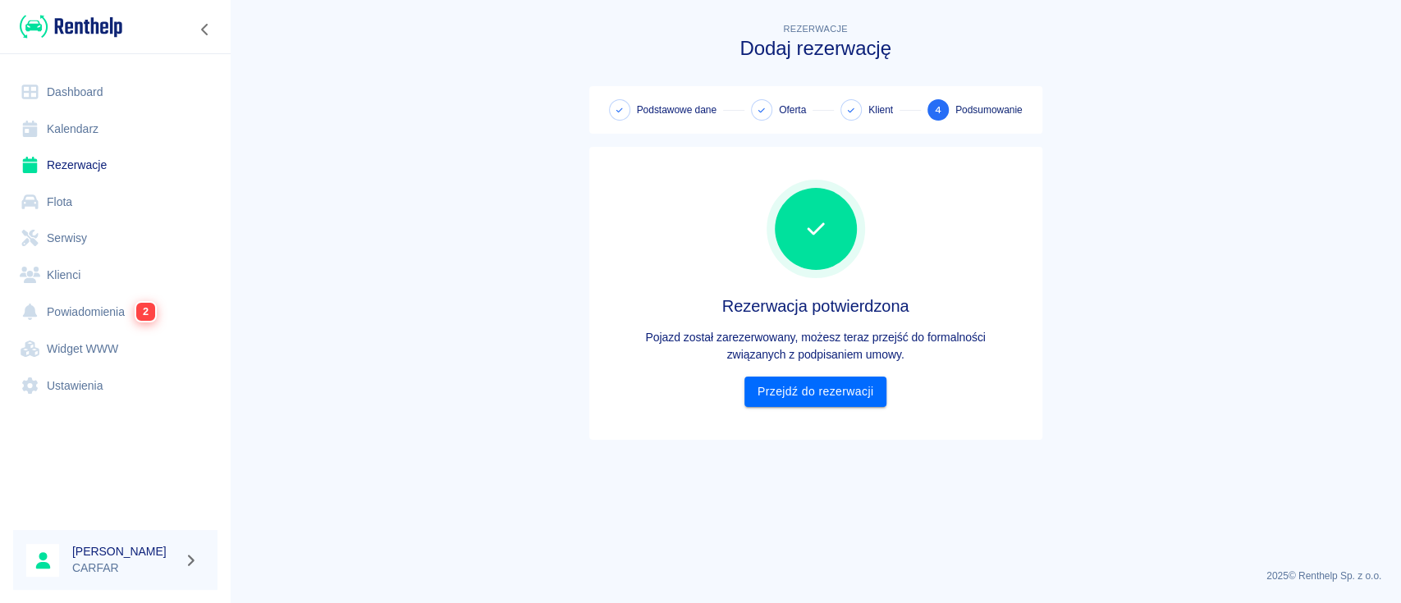
scroll to position [0, 0]
click at [847, 381] on link "Przejdź do rezerwacji" at bounding box center [816, 392] width 142 height 30
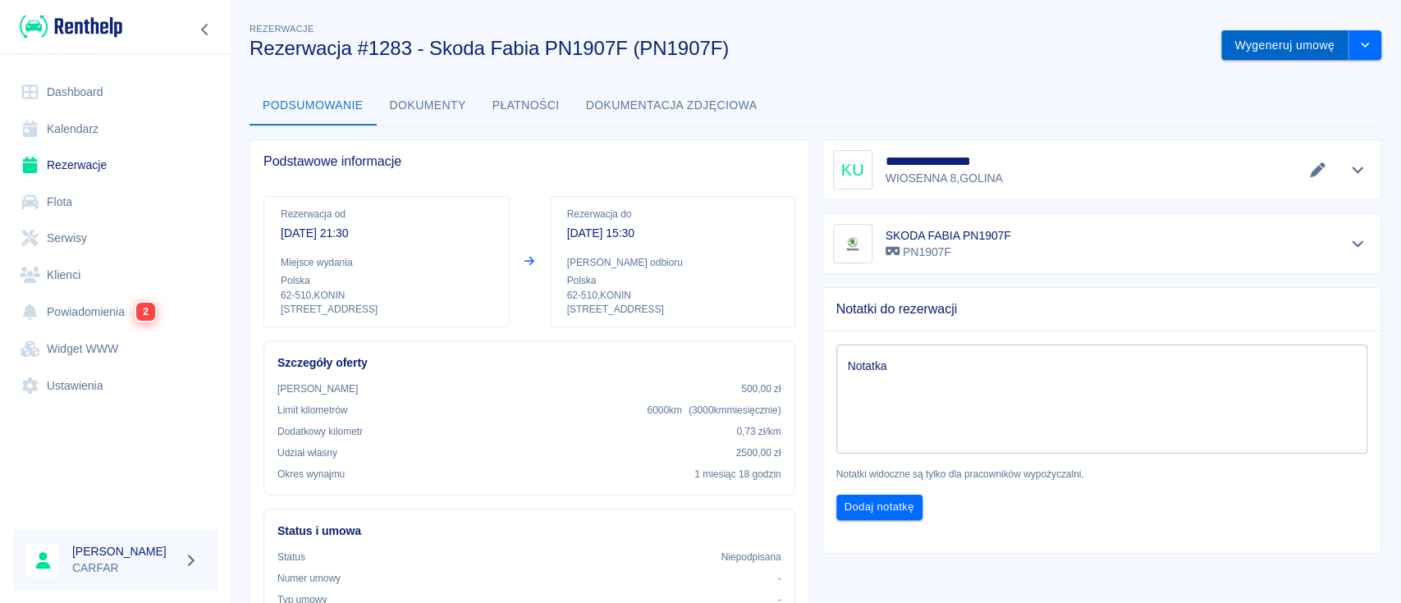
click at [1287, 39] on button "Wygeneruj umowę" at bounding box center [1284, 45] width 127 height 30
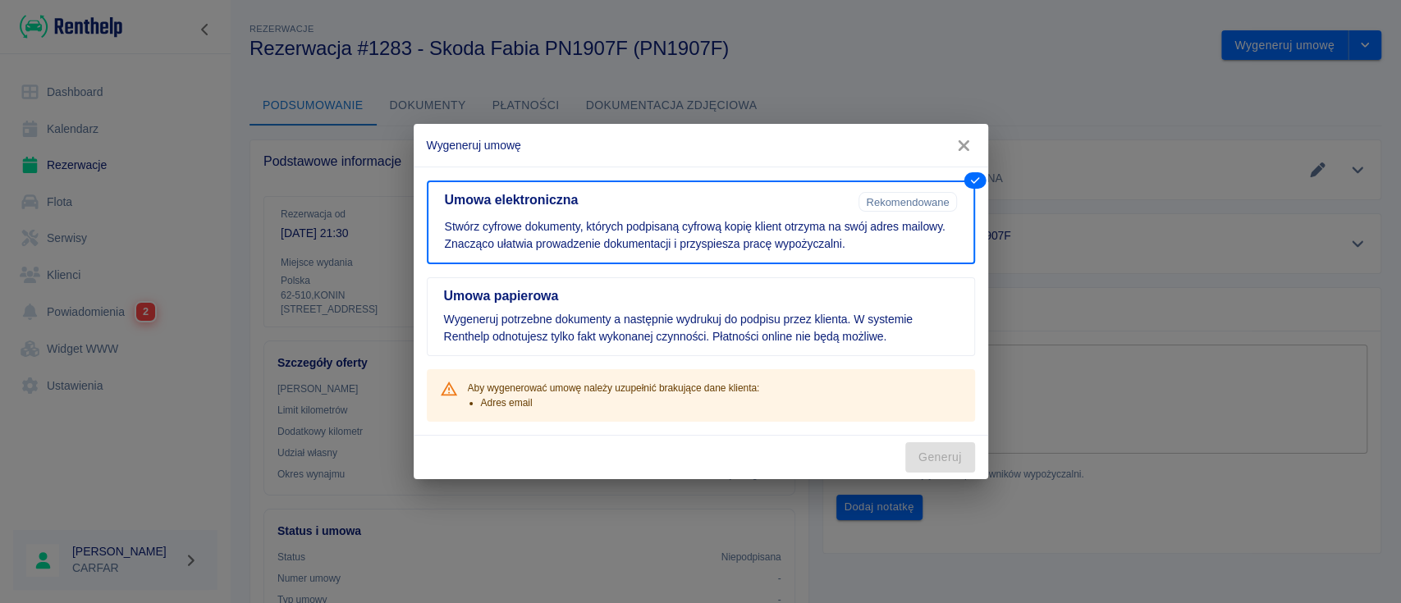
drag, startPoint x: 966, startPoint y: 141, endPoint x: 951, endPoint y: 131, distance: 18.2
click at [966, 140] on icon "button" at bounding box center [963, 145] width 21 height 17
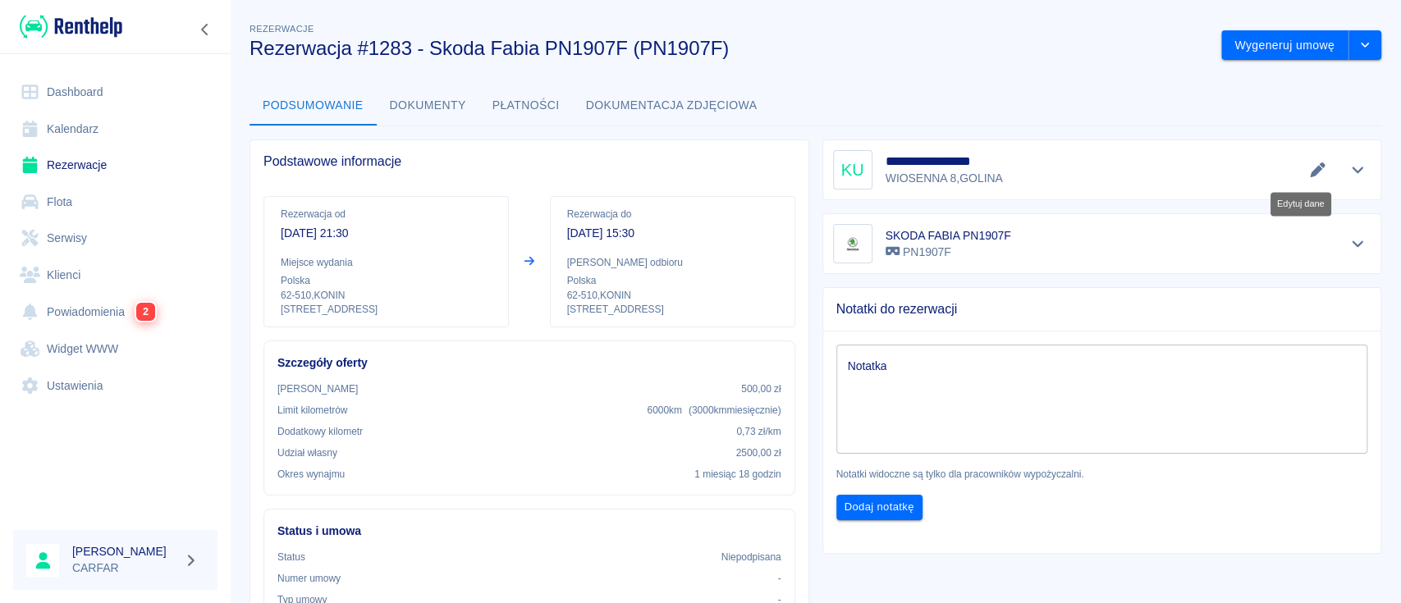
click at [1308, 169] on icon "Edytuj dane" at bounding box center [1317, 170] width 19 height 15
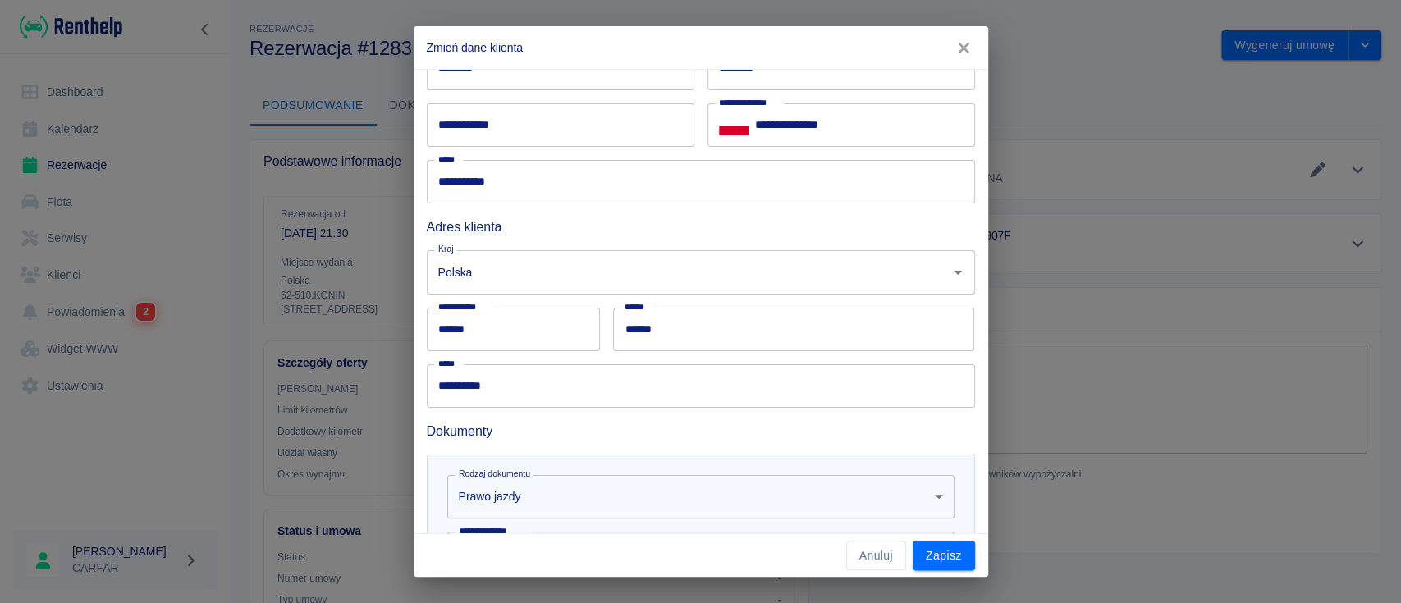
scroll to position [81, 0]
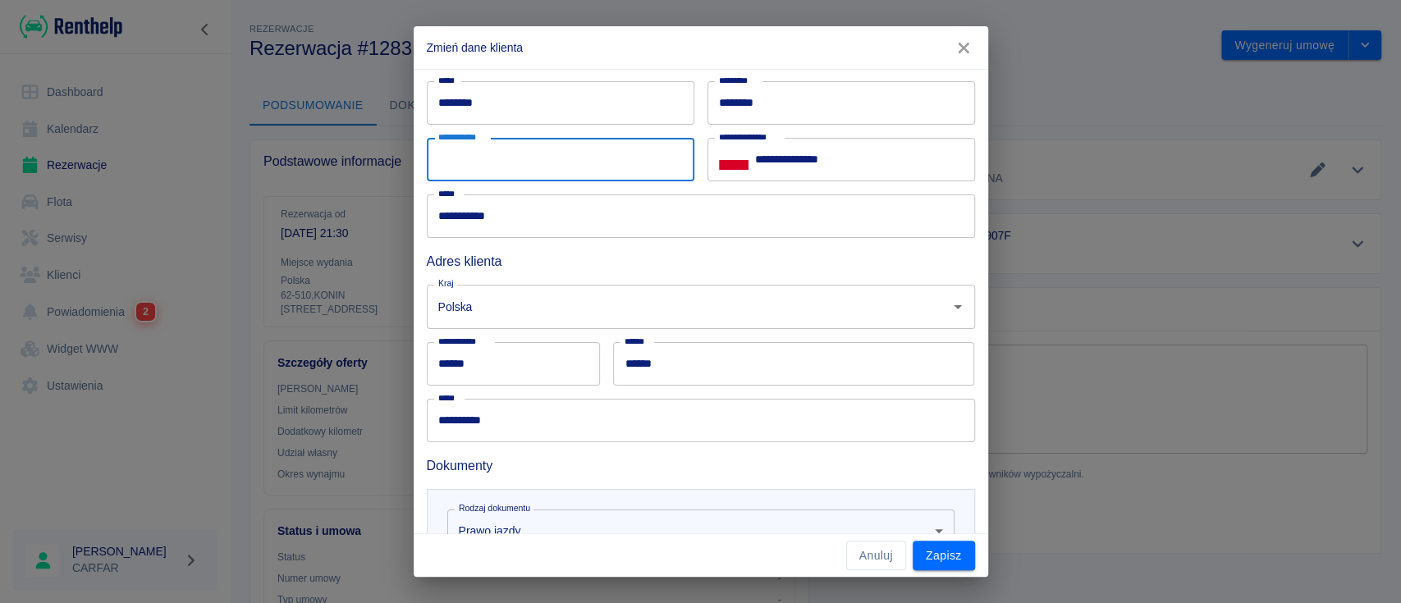
click at [532, 167] on input "**********" at bounding box center [561, 160] width 268 height 44
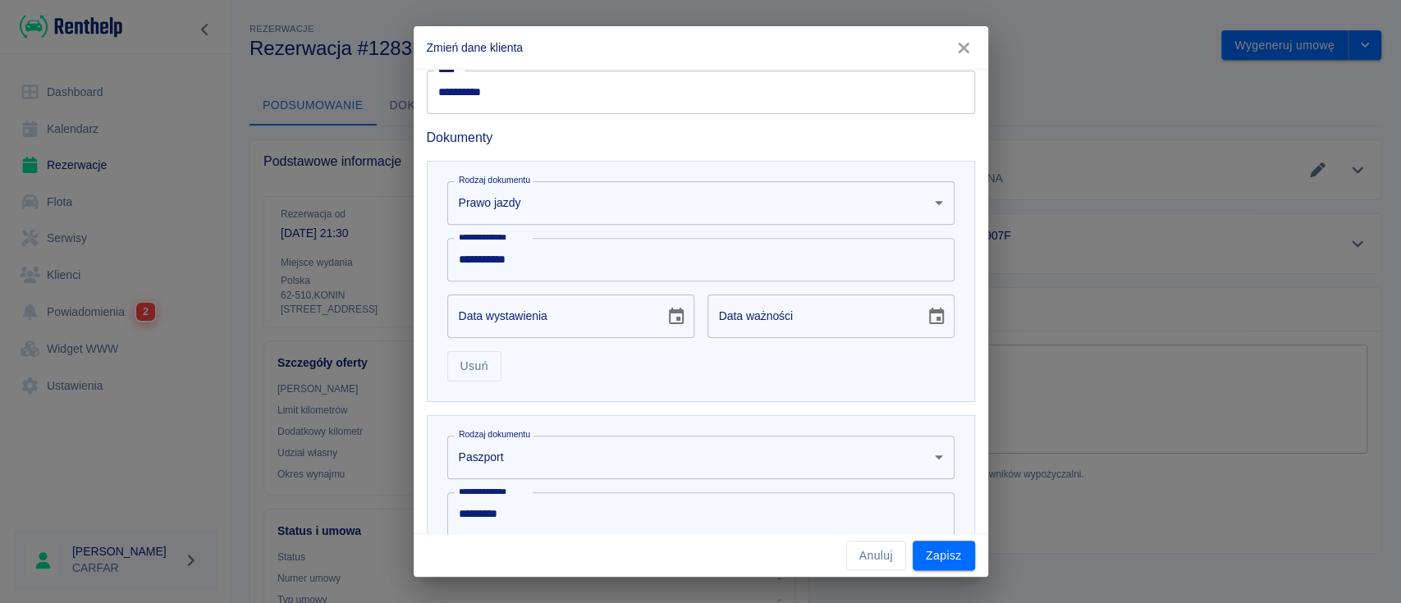
scroll to position [629, 0]
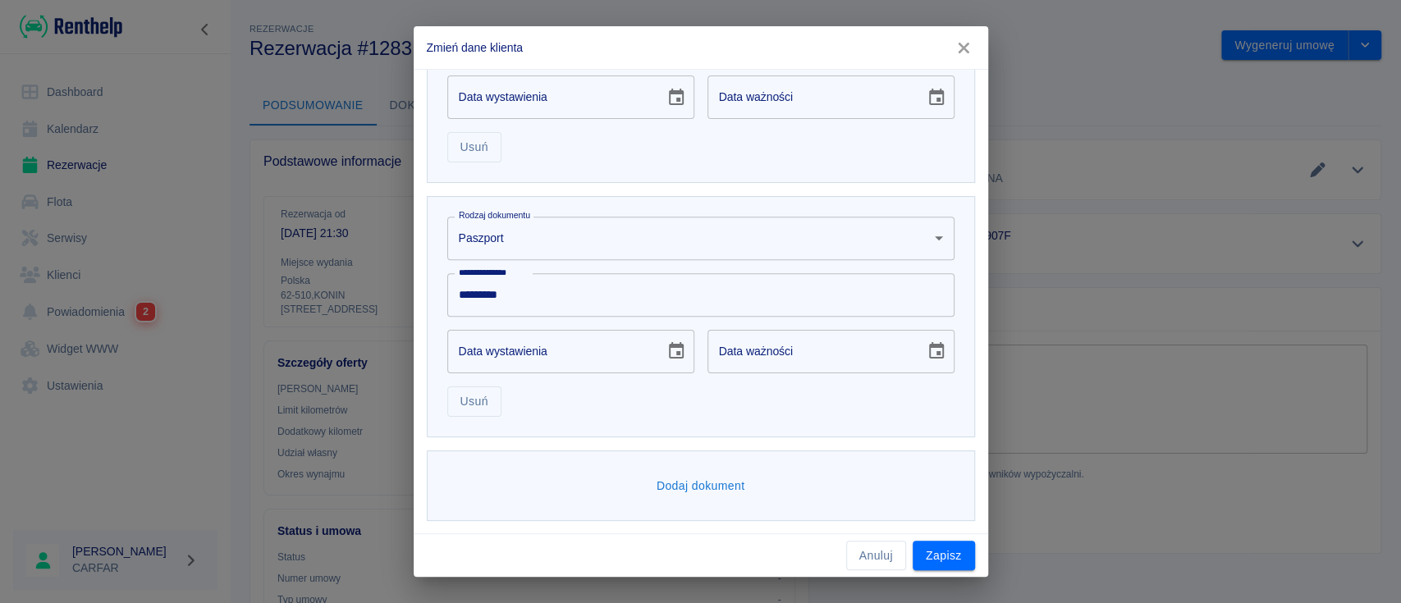
type input "**********"
click at [667, 355] on icon "Choose date" at bounding box center [677, 351] width 20 height 20
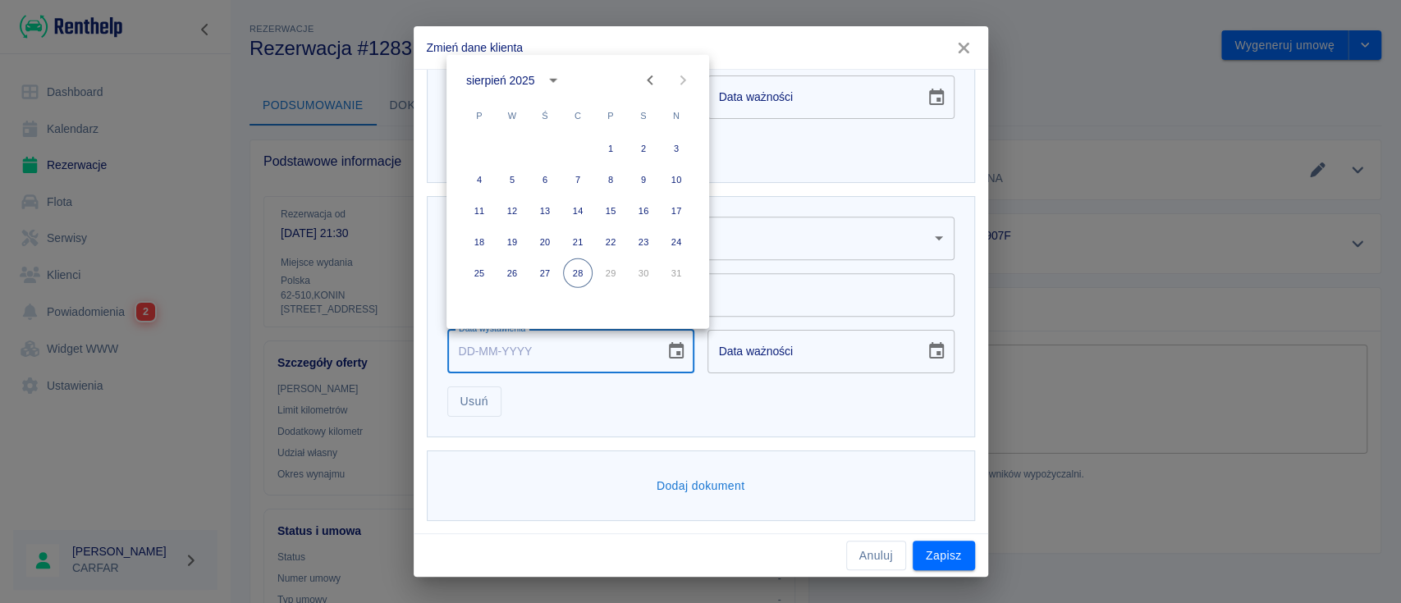
click at [646, 84] on icon "Previous month" at bounding box center [650, 81] width 20 height 20
click at [646, 83] on icon "Previous month" at bounding box center [650, 81] width 20 height 20
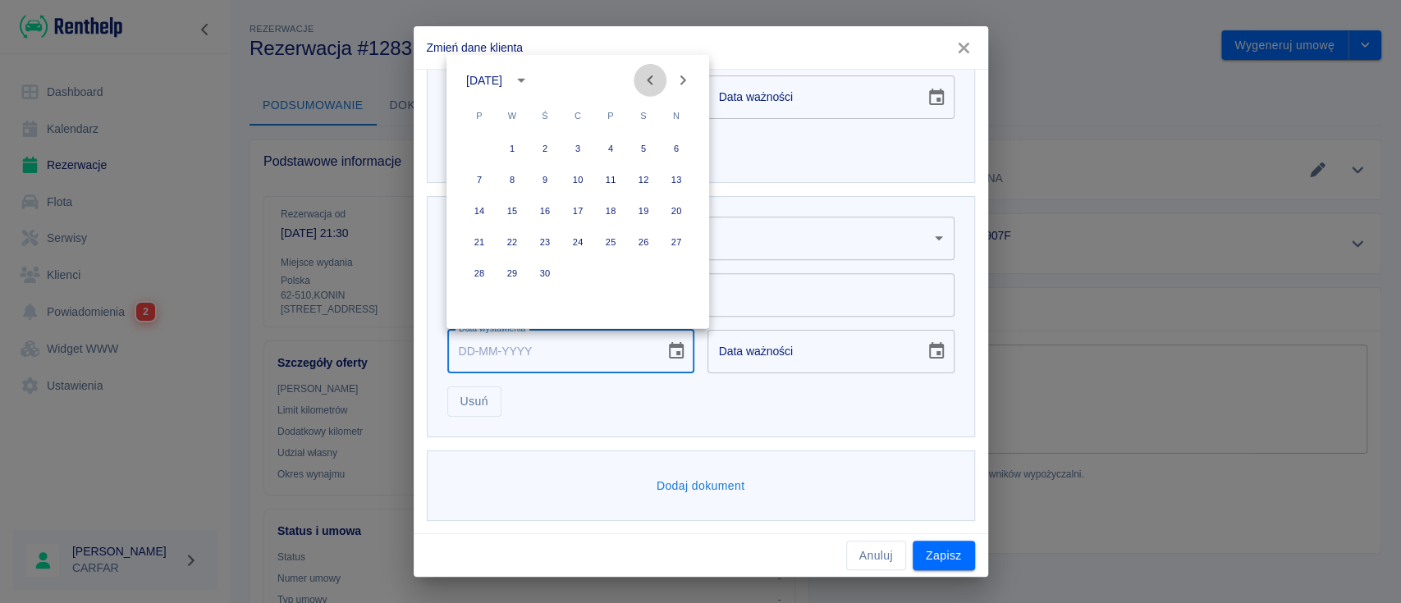
click at [646, 83] on icon "Previous month" at bounding box center [650, 81] width 20 height 20
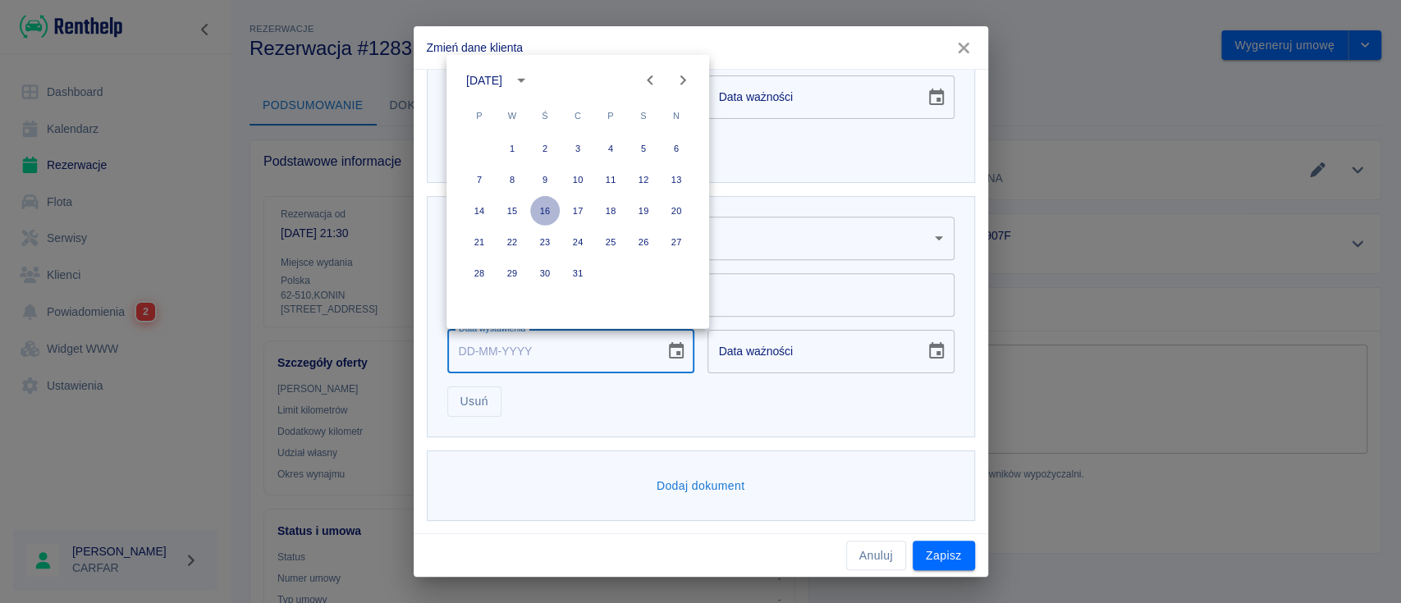
click at [544, 204] on button "16" at bounding box center [545, 211] width 30 height 30
type input "[DATE]"
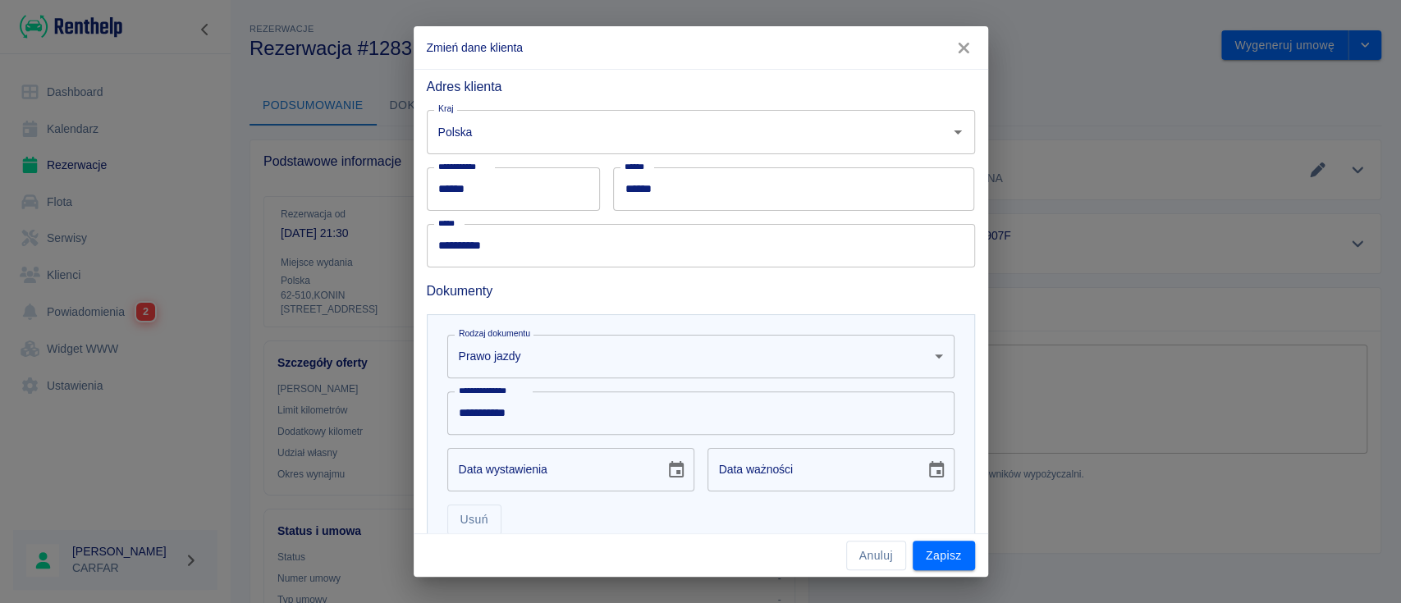
scroll to position [300, 0]
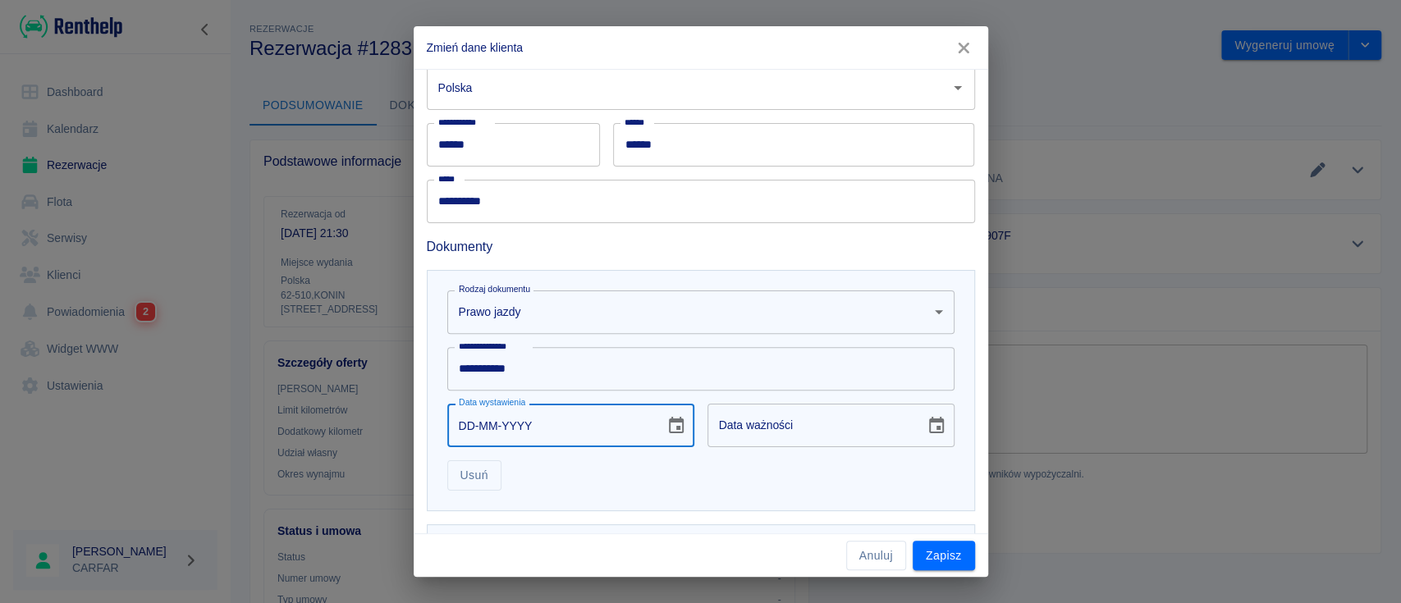
click at [608, 424] on input "DD-MM-YYYY" at bounding box center [550, 426] width 206 height 44
type input "08-MM-YYYY"
type input "DD-MM-YYYY"
type input "08-10-0002"
type input "08-10-0012"
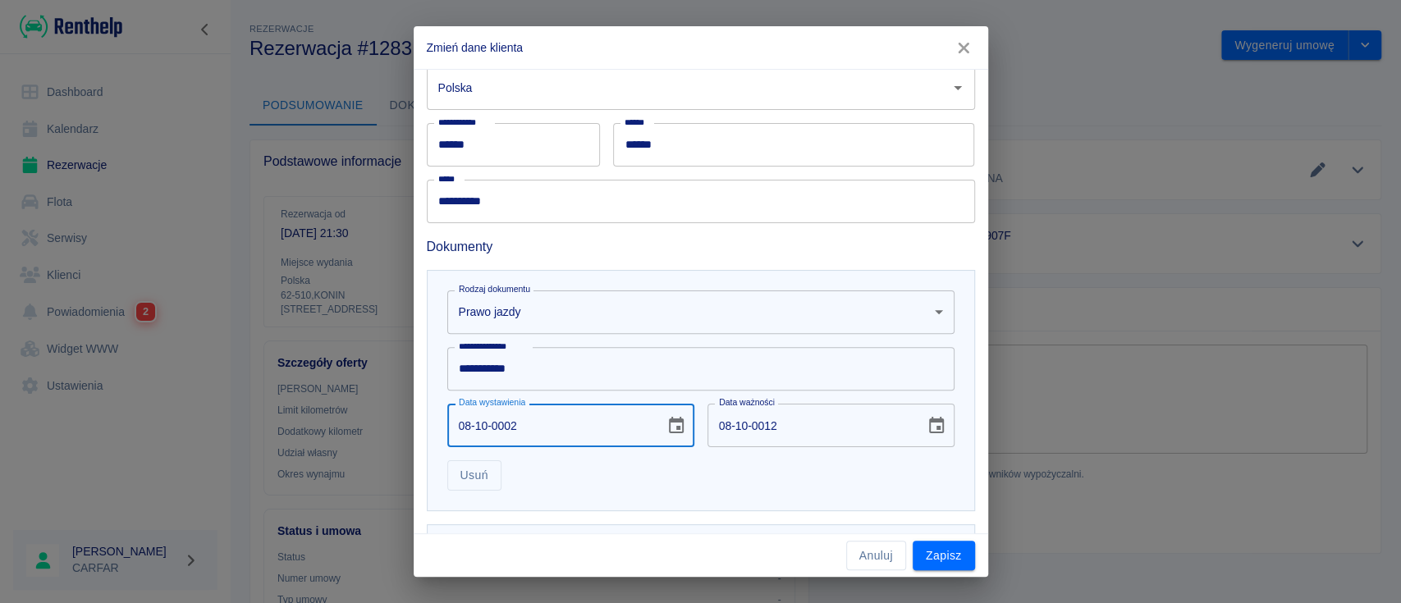
type input "08-10-0020"
type input "08-10-0030"
type input "08-10-0201"
type input "08-10-0211"
type input "[DATE]"
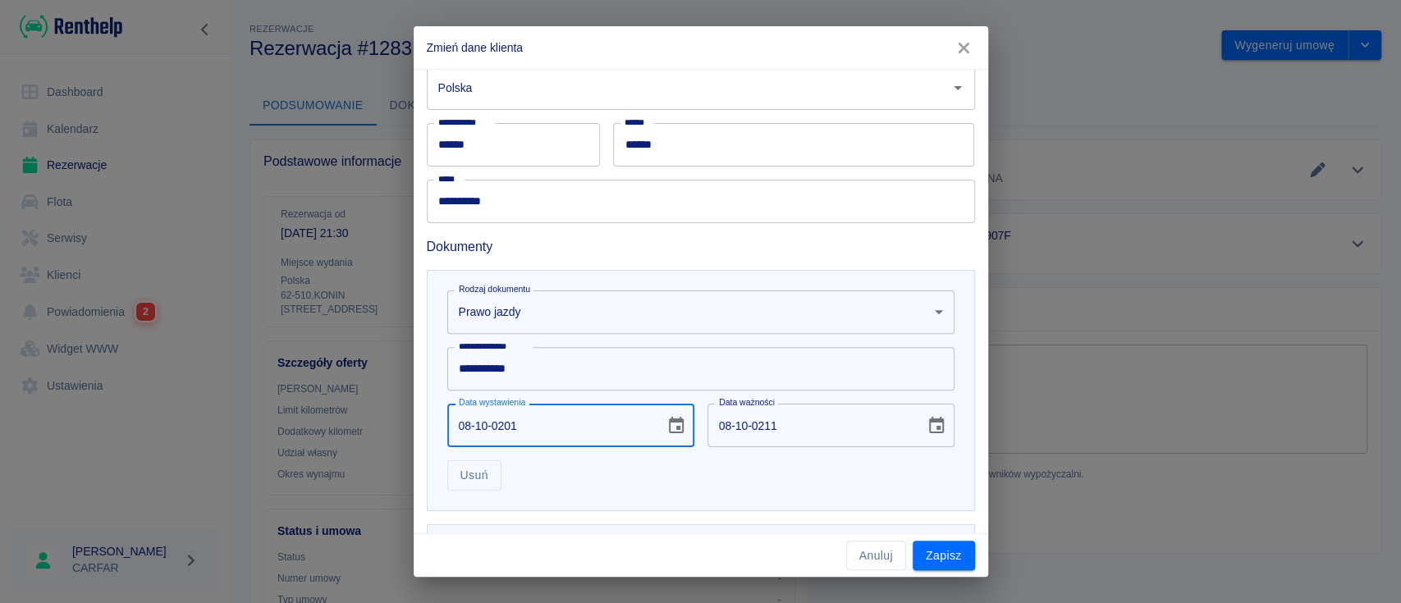
type input "[DATE]"
click at [927, 424] on icon "Choose date, selected date is 8 paź 2023" at bounding box center [937, 426] width 20 height 20
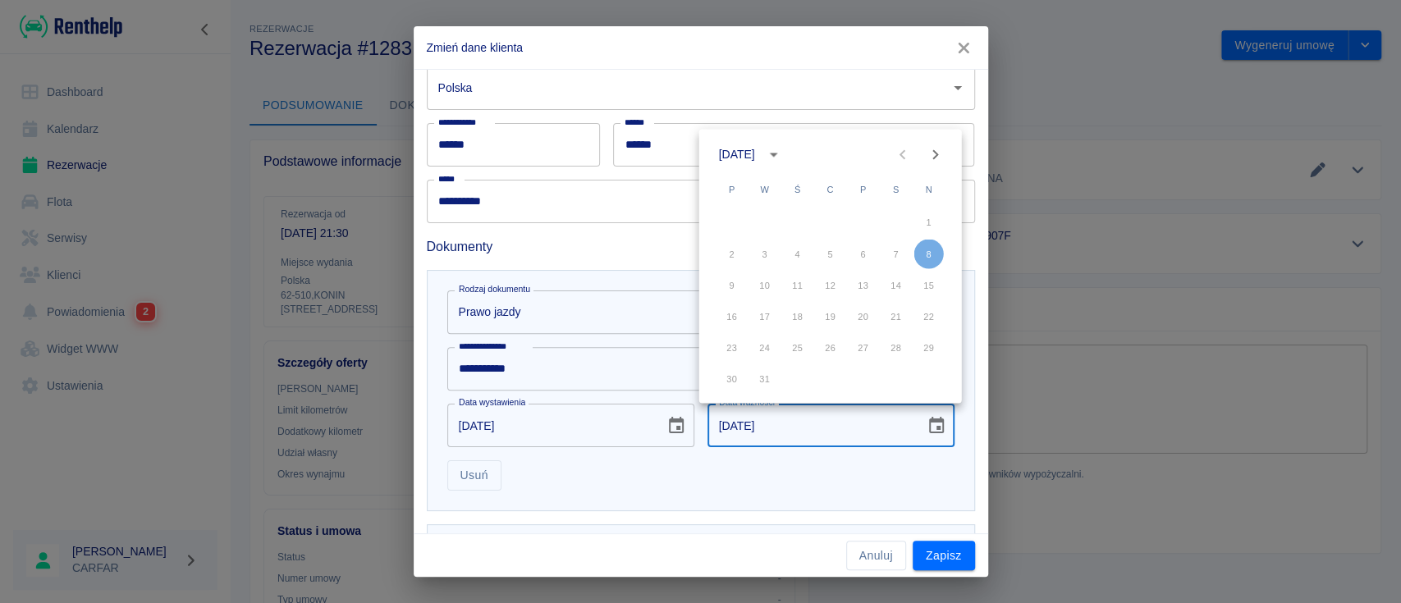
click at [755, 148] on div "[DATE]" at bounding box center [737, 154] width 36 height 17
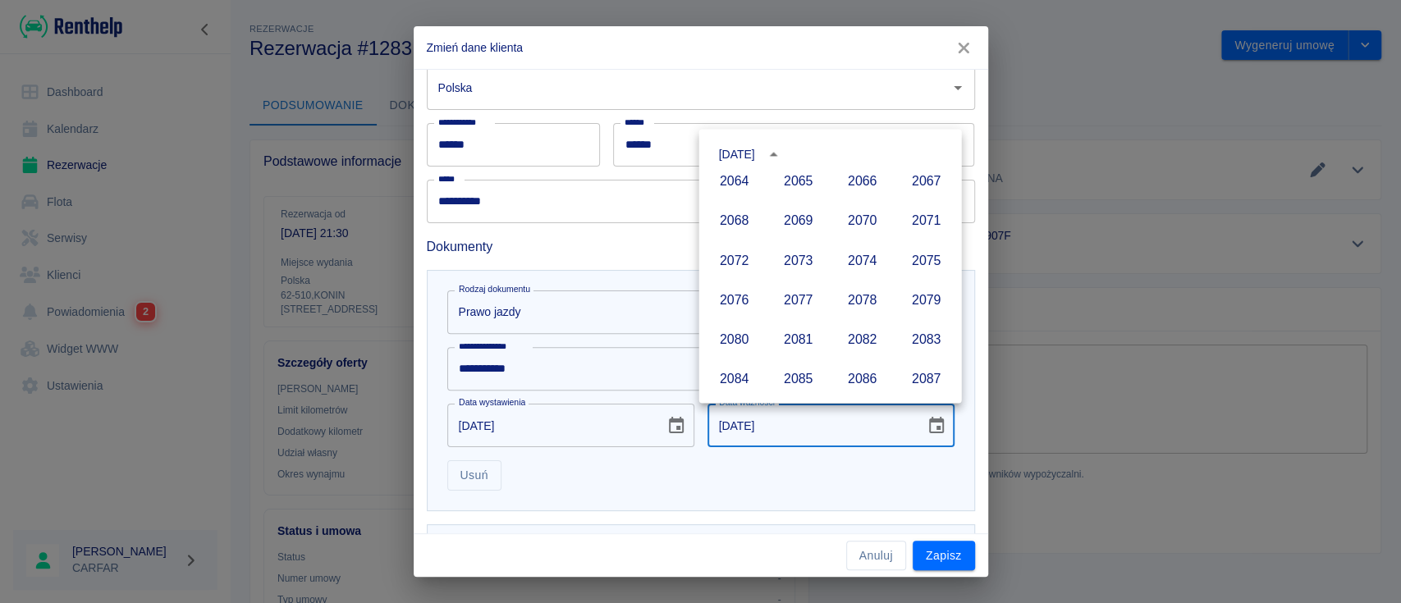
scroll to position [1740, 0]
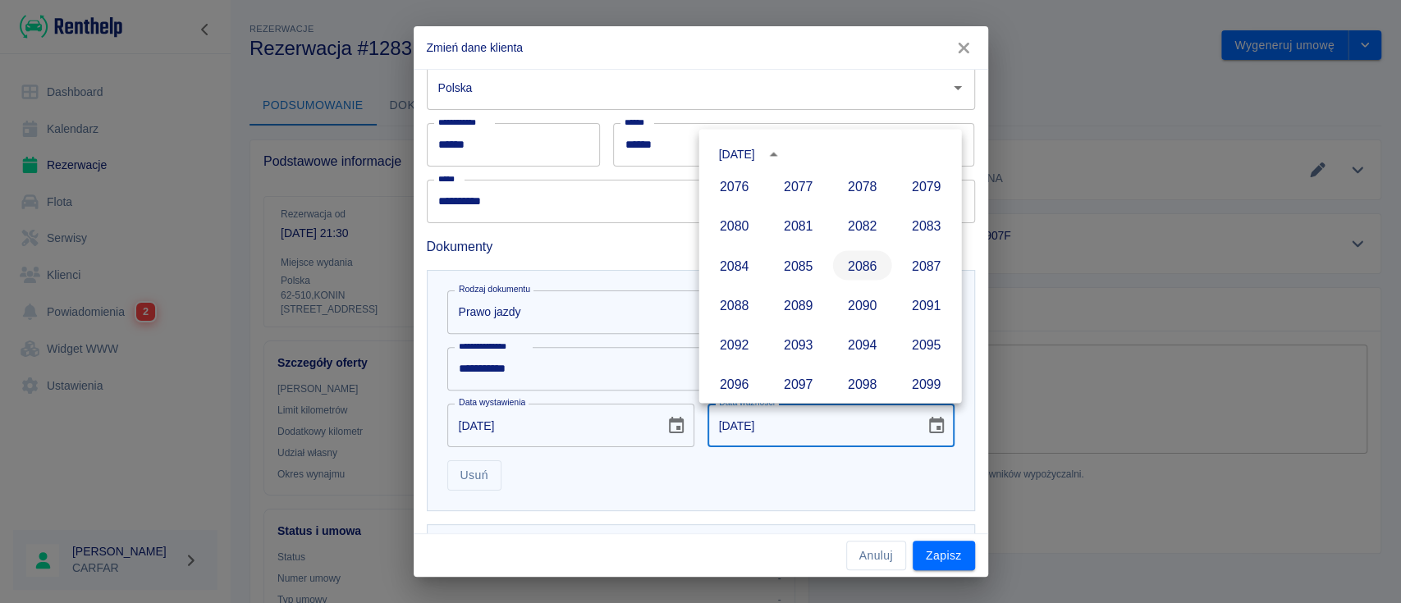
click at [847, 263] on button "2086" at bounding box center [862, 265] width 59 height 30
type input "[DATE]"
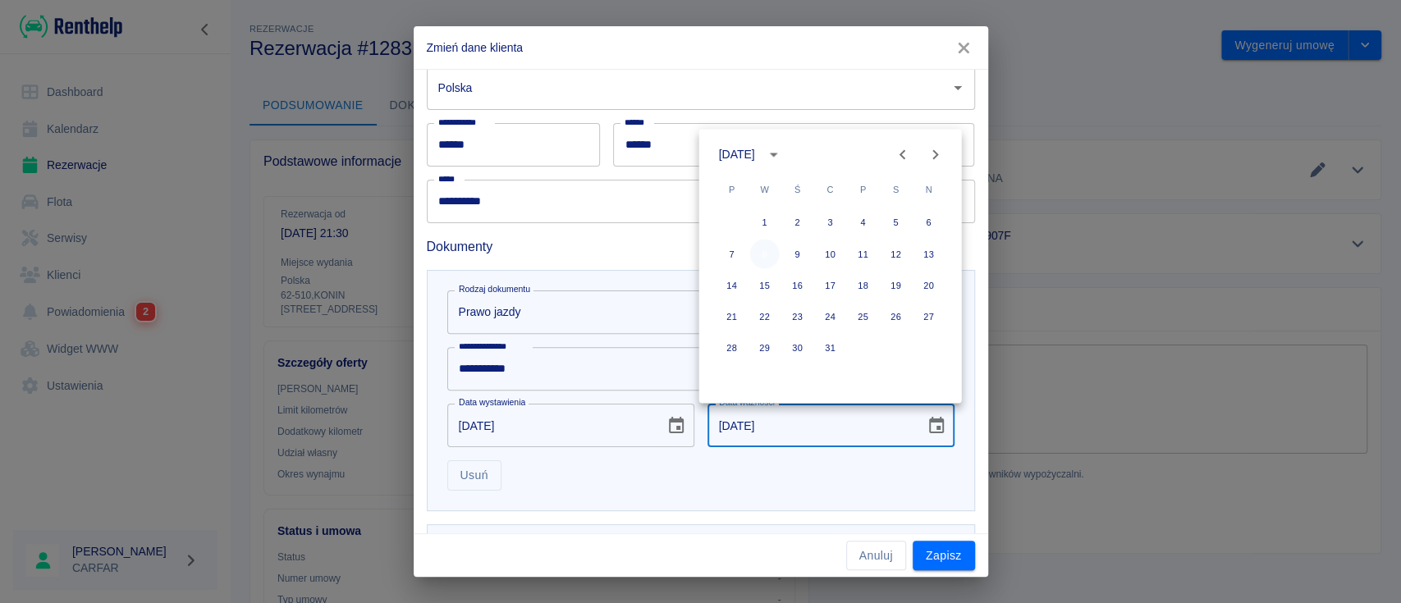
click at [768, 250] on button "8" at bounding box center [765, 254] width 30 height 30
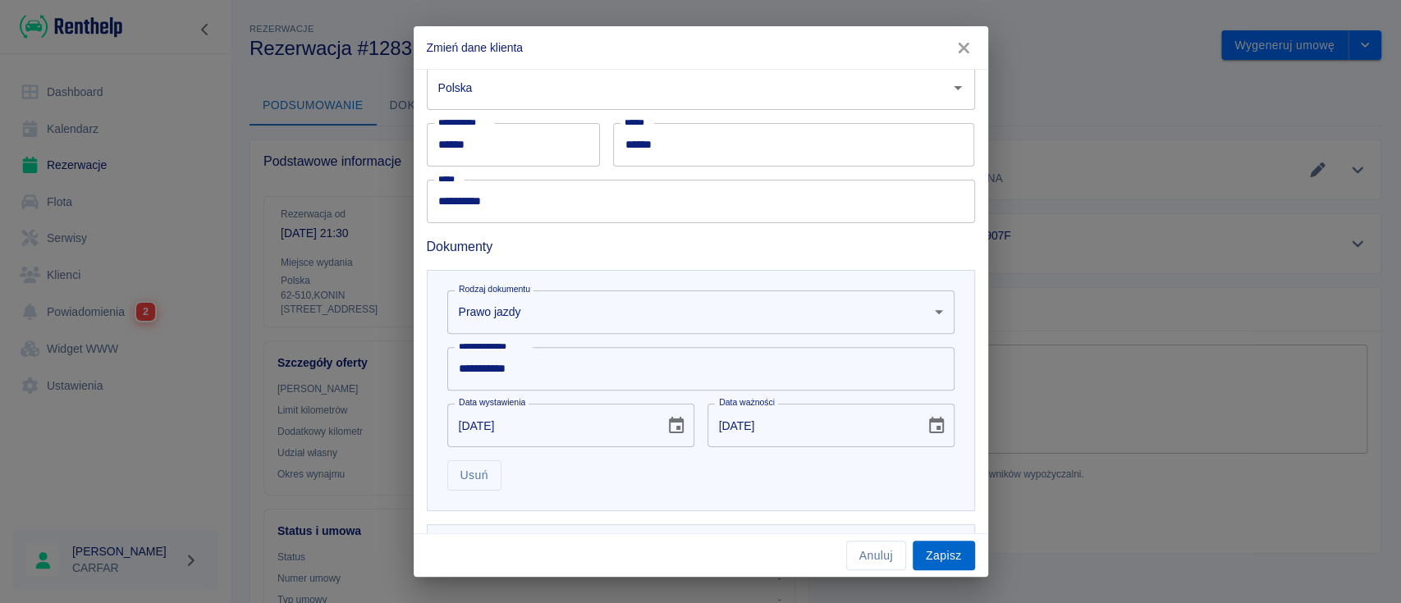
click at [941, 556] on button "Zapisz" at bounding box center [944, 556] width 62 height 30
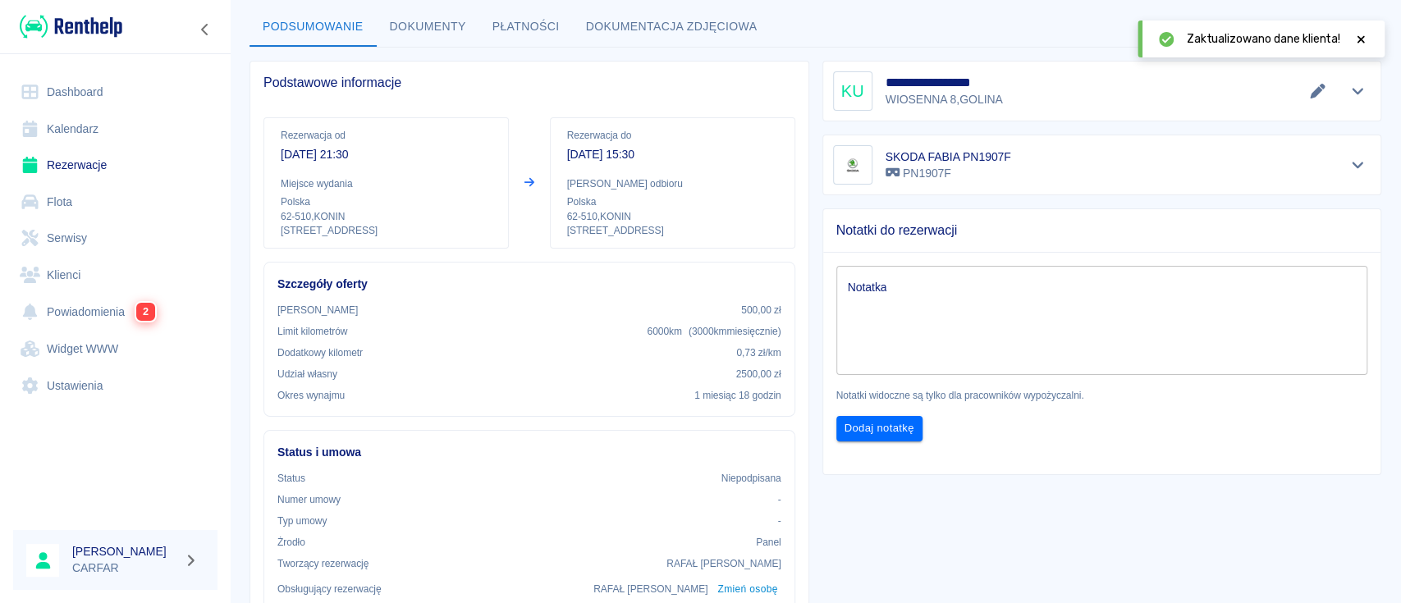
scroll to position [0, 0]
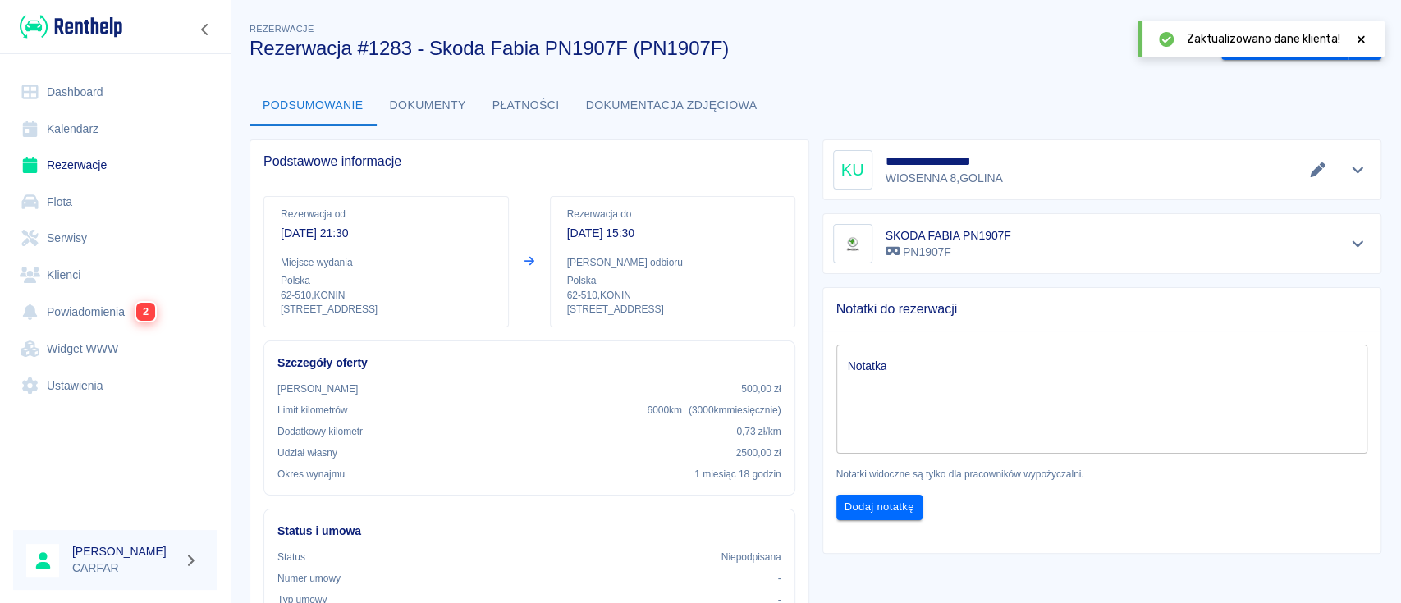
click at [1358, 36] on icon at bounding box center [1361, 38] width 7 height 7
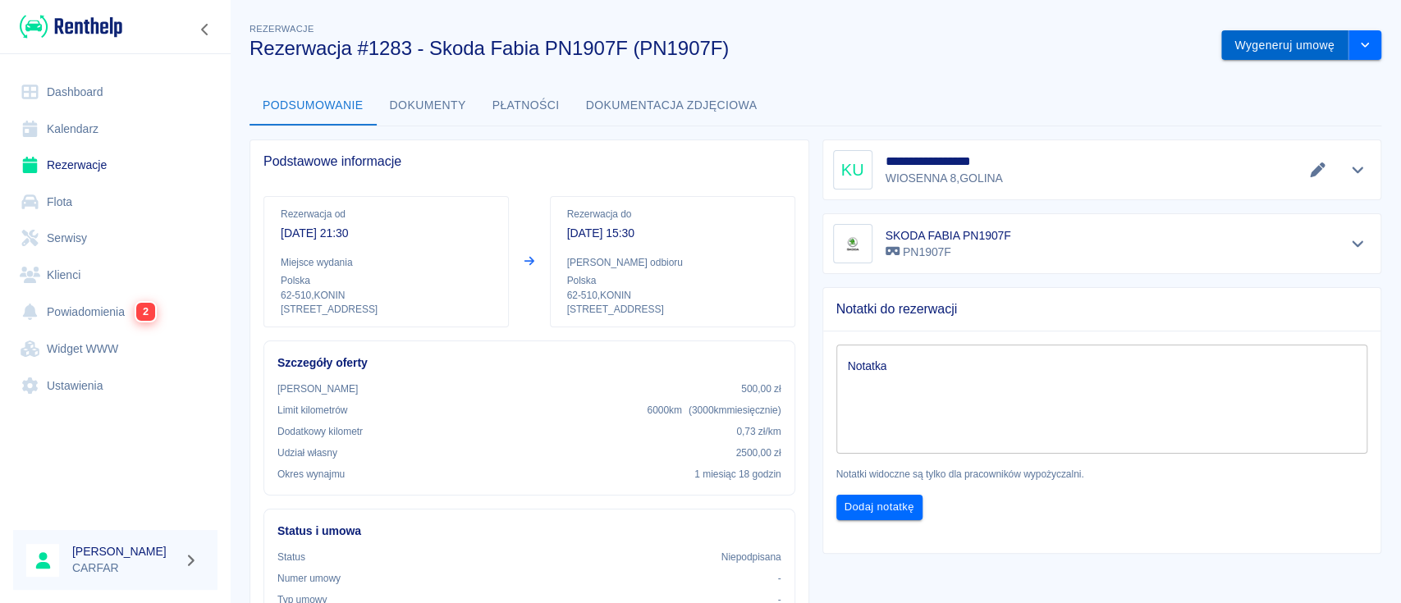
click at [1262, 43] on button "Wygeneruj umowę" at bounding box center [1284, 45] width 127 height 30
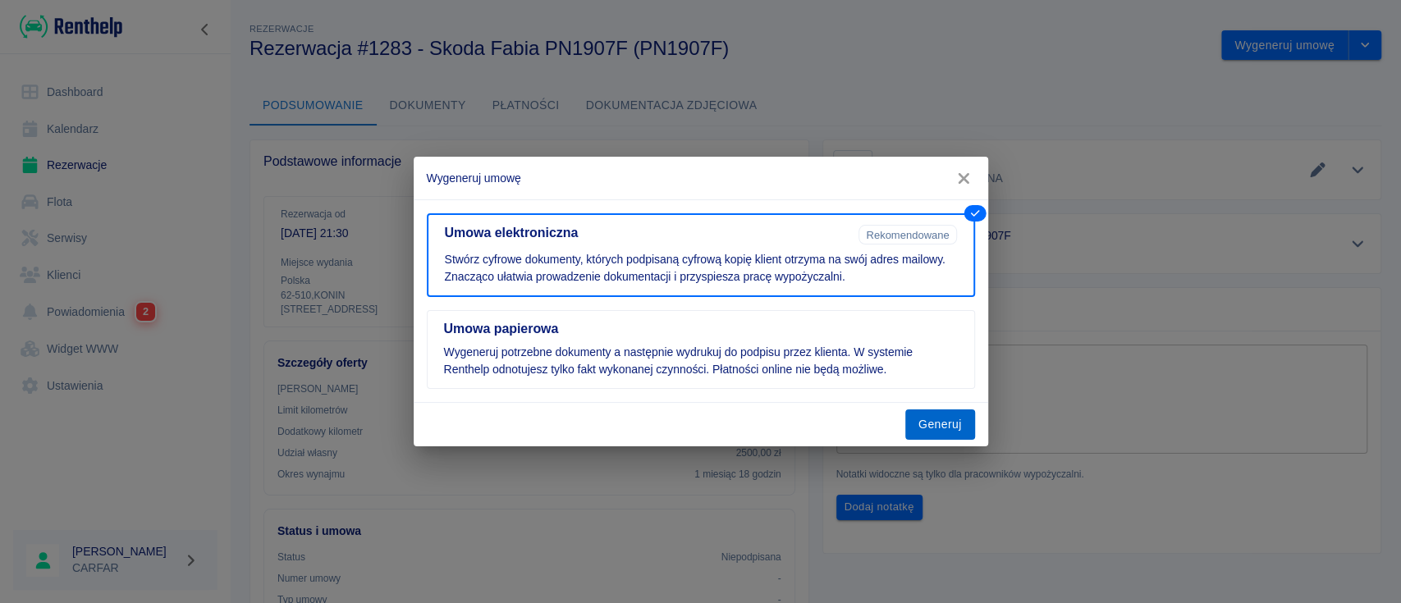
click at [953, 413] on button "Generuj" at bounding box center [940, 425] width 70 height 30
